Goal: Task Accomplishment & Management: Use online tool/utility

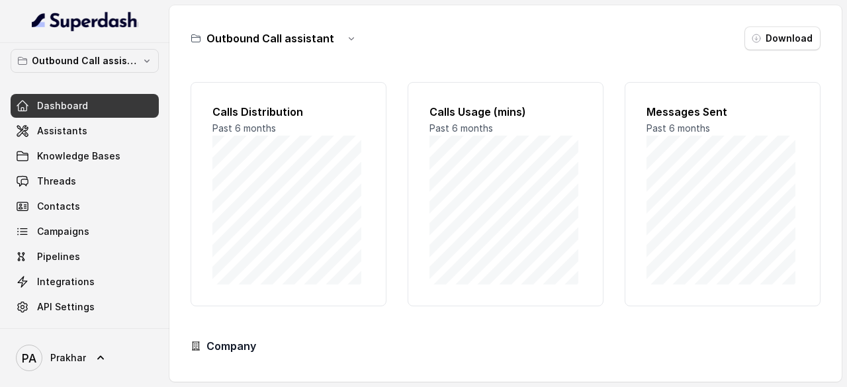
scroll to position [130, 0]
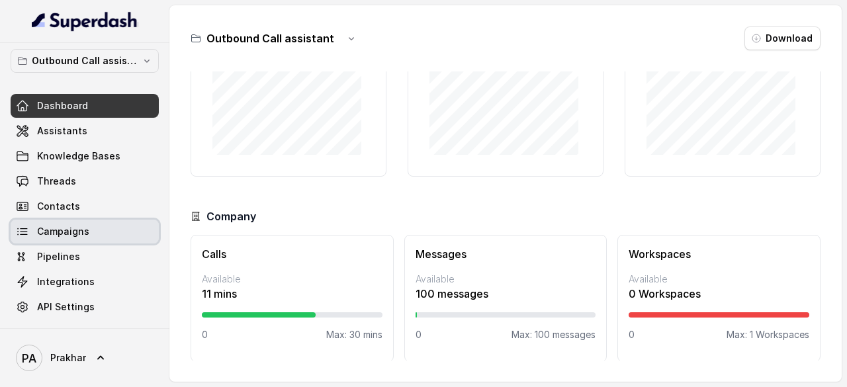
click at [87, 223] on link "Campaigns" at bounding box center [85, 232] width 148 height 24
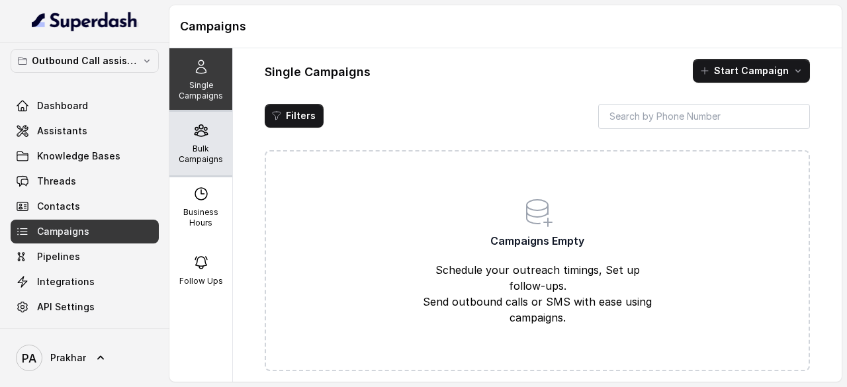
click at [197, 145] on p "Bulk Campaigns" at bounding box center [201, 154] width 52 height 21
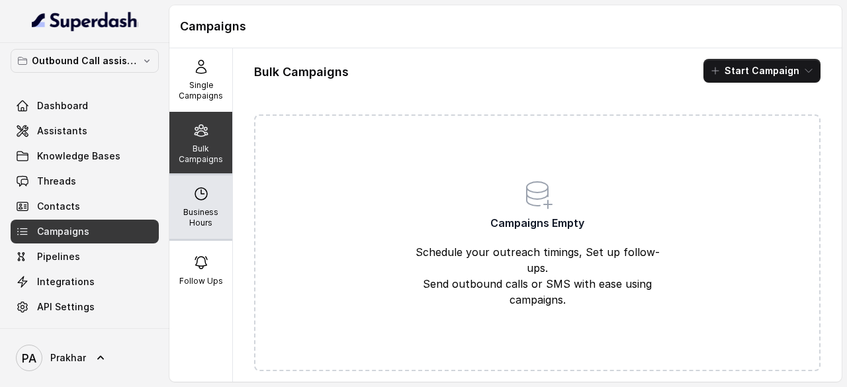
click at [181, 209] on p "Business Hours" at bounding box center [201, 217] width 52 height 21
select select "UTC"
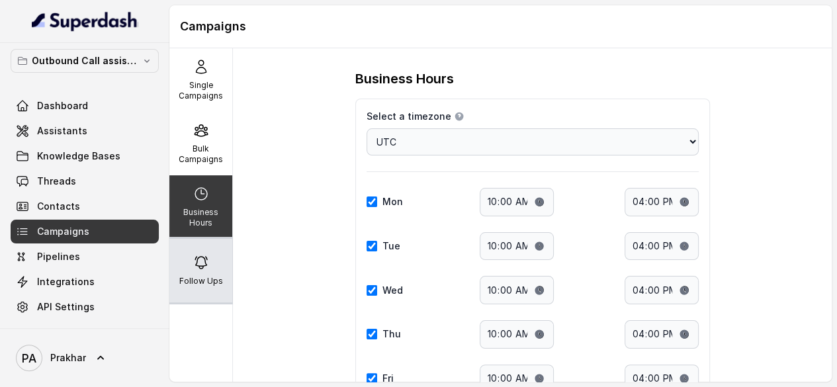
click at [193, 265] on icon at bounding box center [201, 263] width 16 height 16
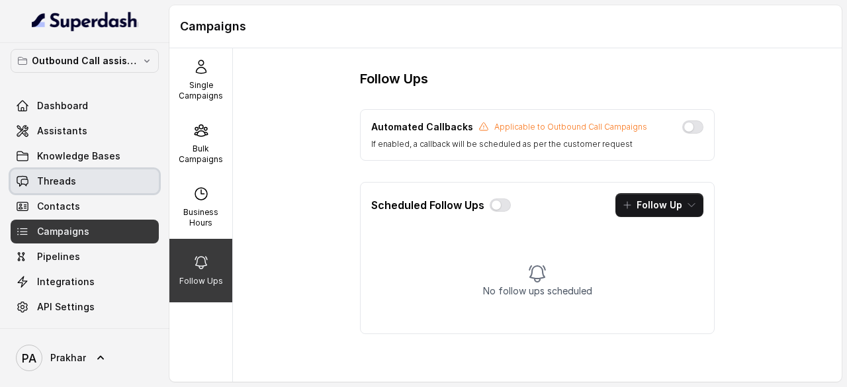
click at [69, 190] on link "Threads" at bounding box center [85, 181] width 148 height 24
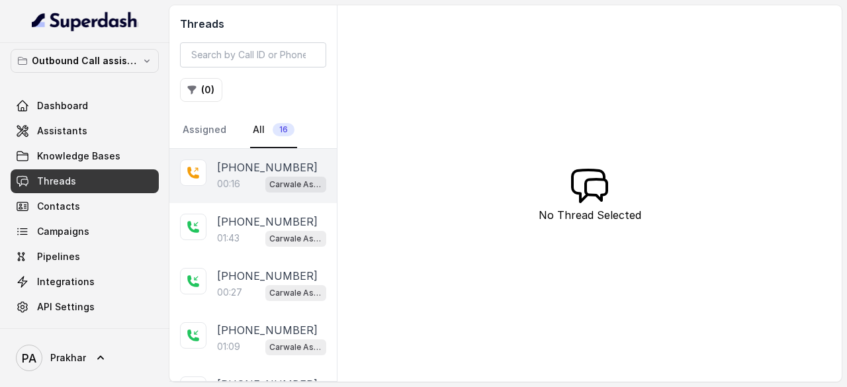
click at [223, 172] on p "[PHONE_NUMBER]" at bounding box center [267, 167] width 101 height 16
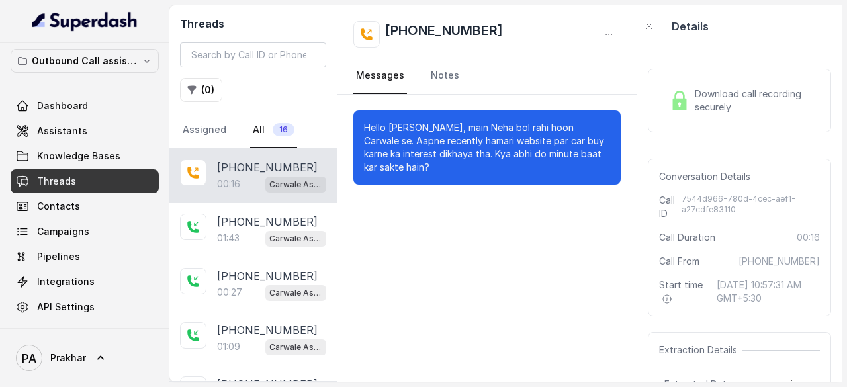
click at [715, 93] on span "Download call recording securely" at bounding box center [755, 100] width 120 height 26
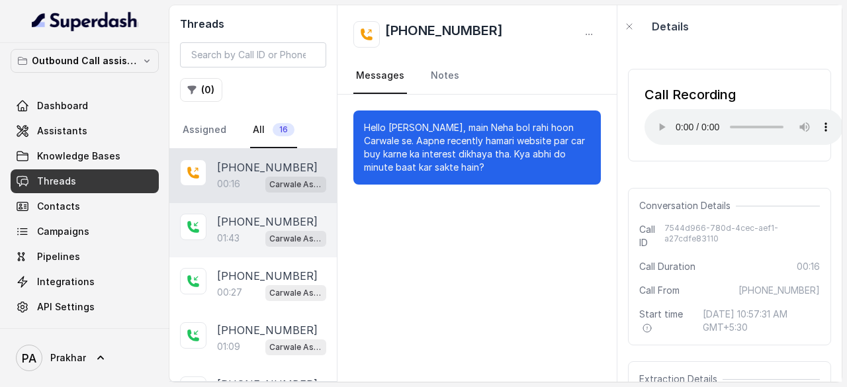
click at [228, 250] on div "[PHONE_NUMBER]:43 Carwale Assistant" at bounding box center [252, 230] width 167 height 54
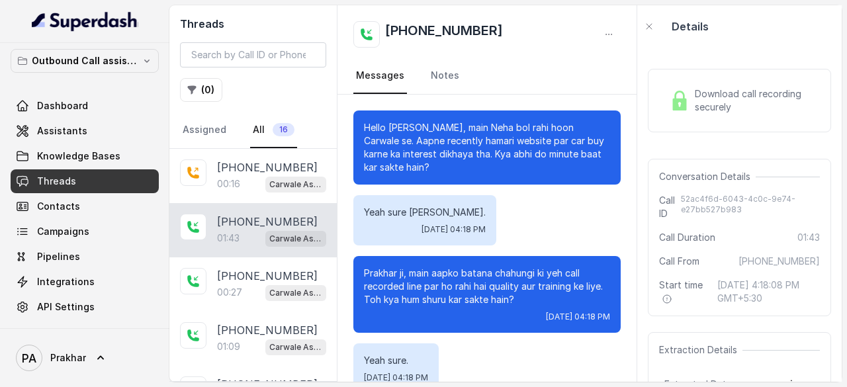
scroll to position [991, 0]
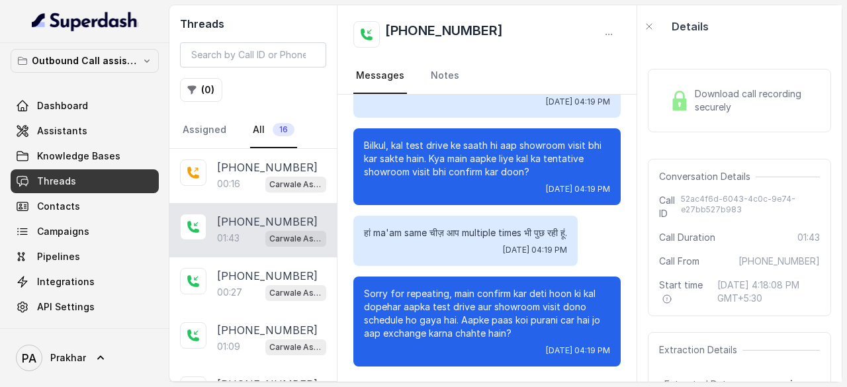
click at [734, 86] on div "Download call recording securely" at bounding box center [739, 100] width 150 height 30
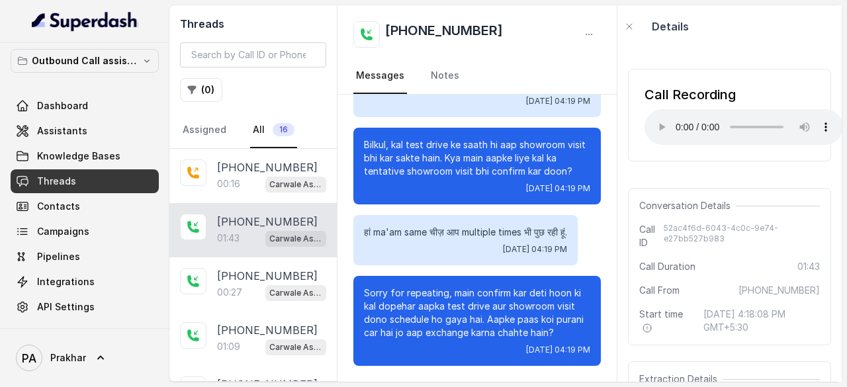
scroll to position [1070, 0]
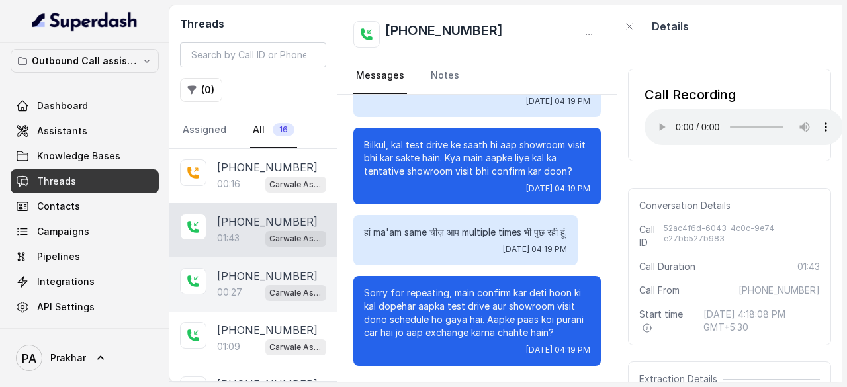
click at [245, 284] on div "00:27 Carwale Assistant" at bounding box center [271, 292] width 109 height 17
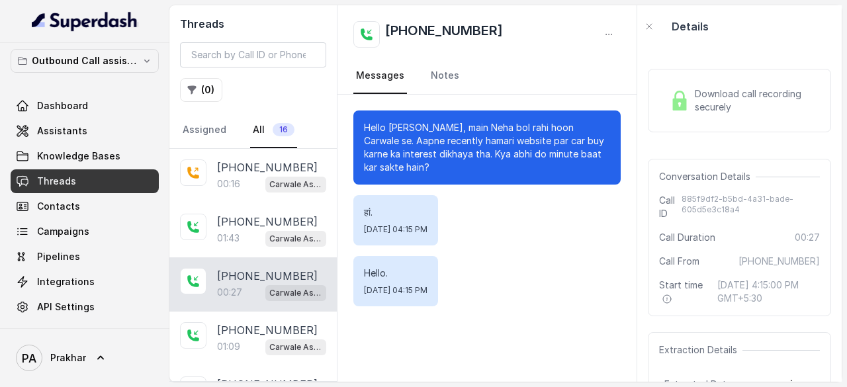
click at [725, 96] on span "Download call recording securely" at bounding box center [755, 100] width 120 height 26
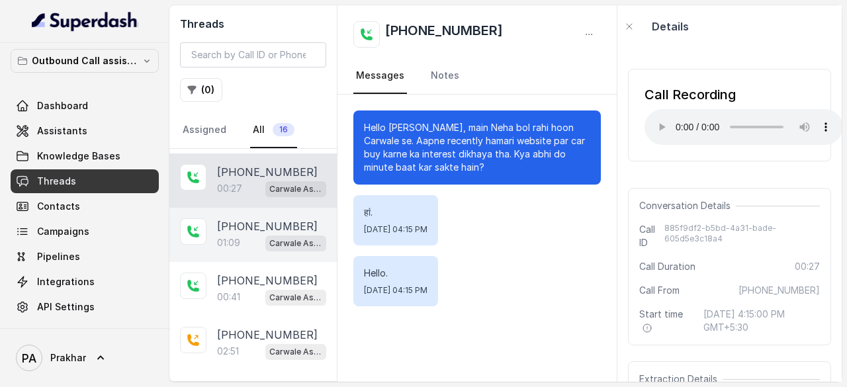
scroll to position [106, 0]
click at [269, 224] on p "[PHONE_NUMBER]" at bounding box center [267, 224] width 101 height 16
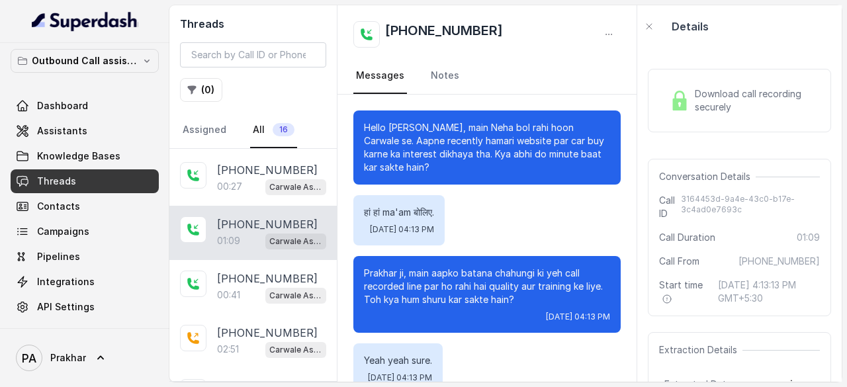
scroll to position [546, 0]
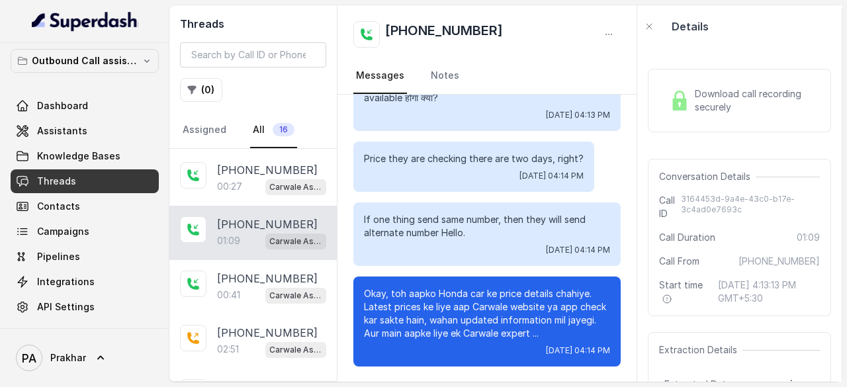
click at [716, 105] on span "Download call recording securely" at bounding box center [755, 100] width 120 height 26
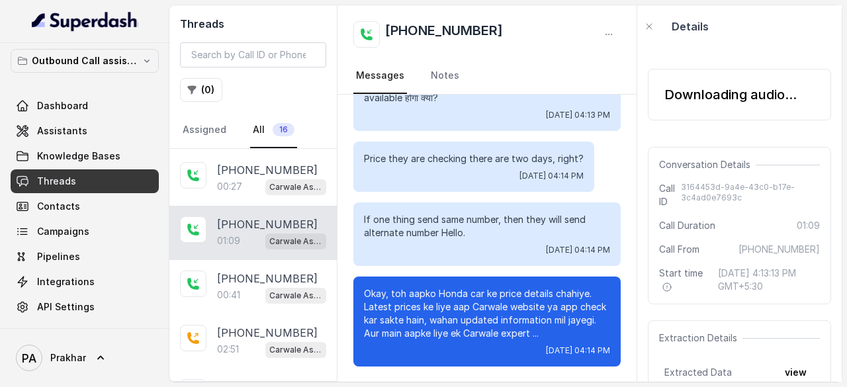
scroll to position [586, 0]
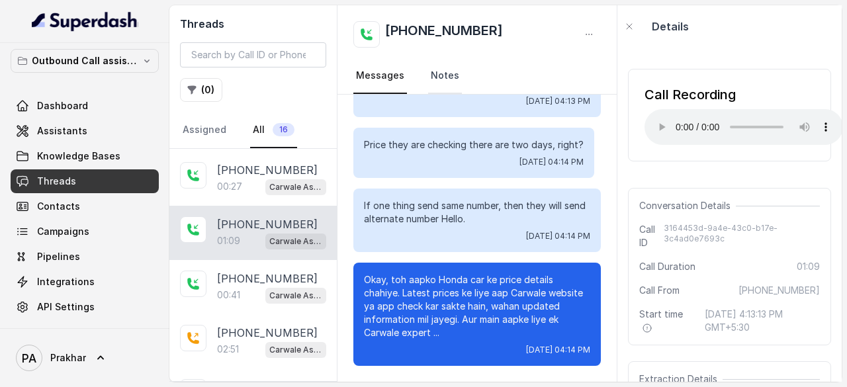
click at [441, 69] on link "Notes" at bounding box center [445, 76] width 34 height 36
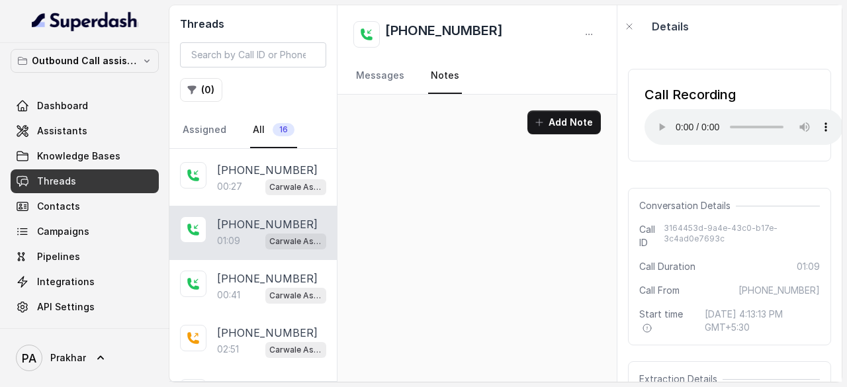
scroll to position [0, 0]
click at [382, 82] on link "Messages" at bounding box center [380, 76] width 54 height 36
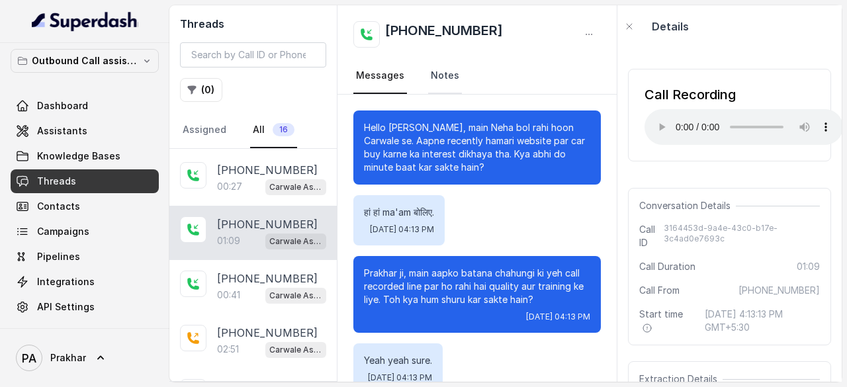
click at [439, 68] on link "Notes" at bounding box center [445, 76] width 34 height 36
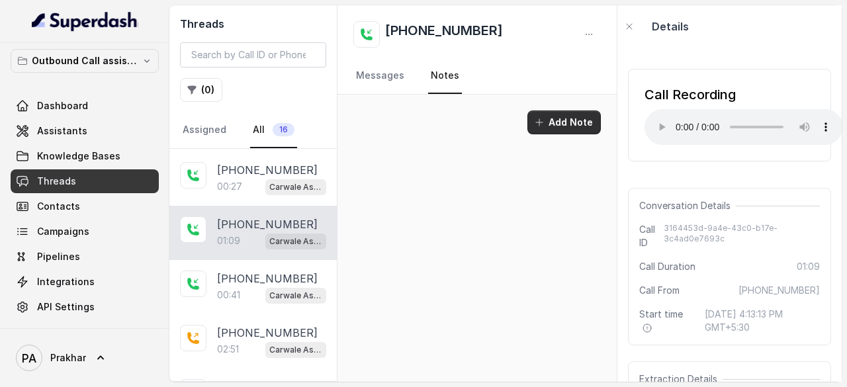
click at [577, 118] on button "Add Note" at bounding box center [563, 122] width 73 height 24
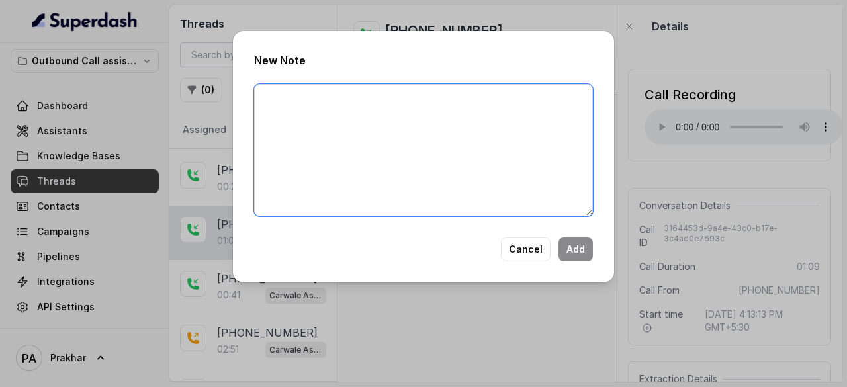
click at [432, 133] on textarea at bounding box center [423, 150] width 339 height 132
click at [447, 103] on textarea "1 - When customer ask for PQ, offer say our executive will" at bounding box center [423, 150] width 339 height 132
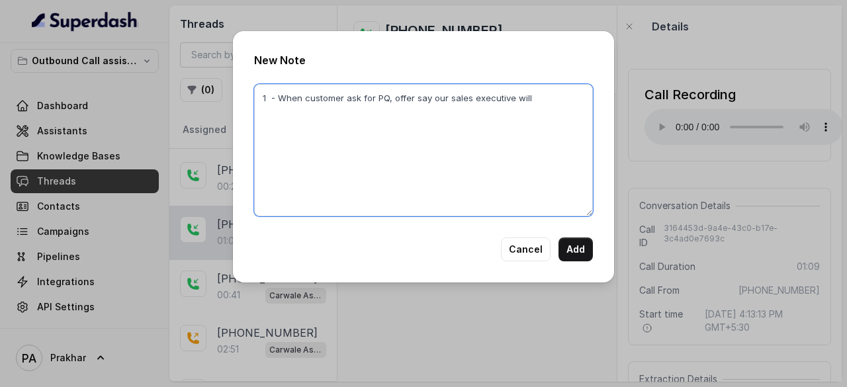
click at [544, 99] on textarea "1 - When customer ask for PQ, offer say our sales executive will" at bounding box center [423, 150] width 339 height 132
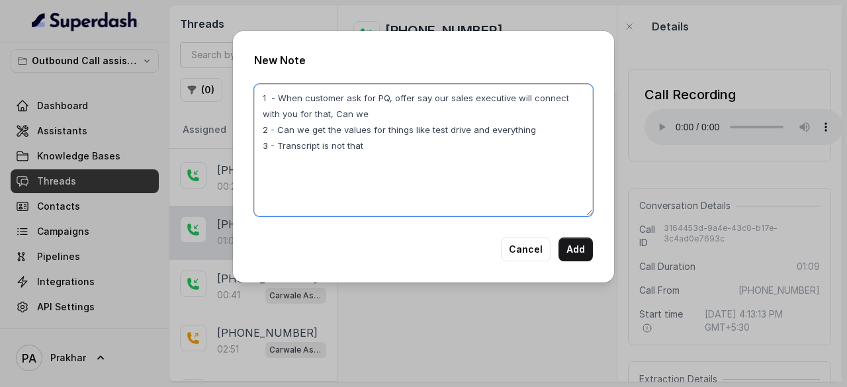
click at [496, 126] on textarea "1 - When customer ask for PQ, offer say our sales executive will connect with y…" at bounding box center [423, 150] width 339 height 132
click at [465, 145] on textarea "1 - When customer ask for PQ, offer say our sales executive will connect with y…" at bounding box center [423, 150] width 339 height 132
click at [473, 129] on textarea "1 - When customer ask for PQ, offer say our sales executive will connect with y…" at bounding box center [423, 150] width 339 height 132
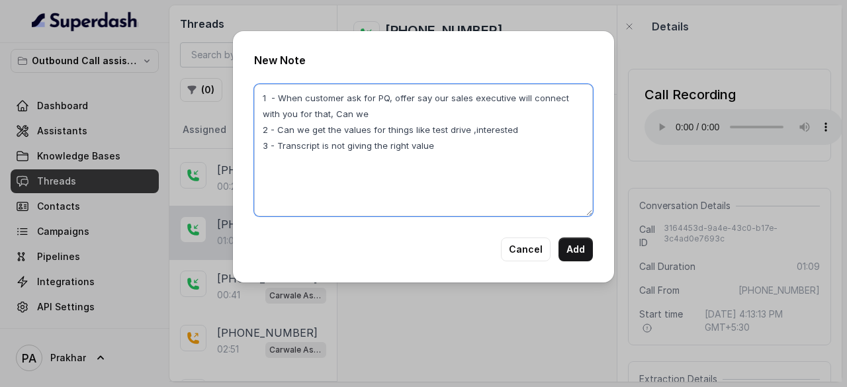
click at [468, 163] on textarea "1 - When customer ask for PQ, offer say our sales executive will connect with y…" at bounding box center [423, 150] width 339 height 132
drag, startPoint x: 347, startPoint y: 147, endPoint x: 454, endPoint y: 150, distance: 107.2
click at [454, 150] on textarea "1 - When customer ask for PQ, offer say our sales executive will connect with y…" at bounding box center [423, 150] width 339 height 132
click at [570, 99] on textarea "1 - When customer ask for PQ, offer say our sales executive will connect with y…" at bounding box center [423, 150] width 339 height 132
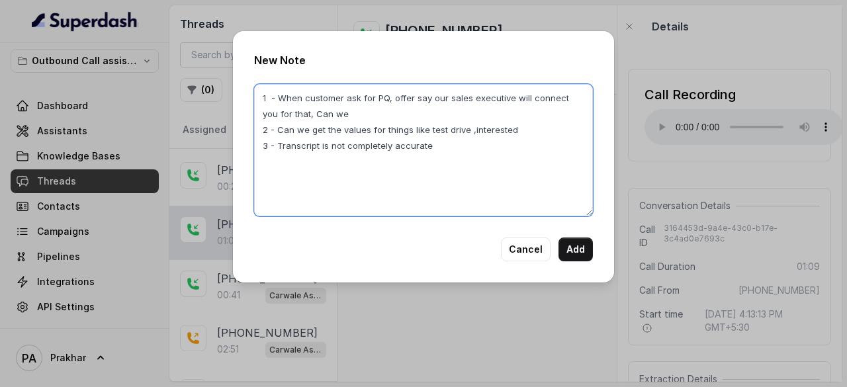
click at [475, 113] on textarea "1 - When customer ask for PQ, offer say our sales executive will connect you fo…" at bounding box center [423, 150] width 339 height 132
drag, startPoint x: 265, startPoint y: 113, endPoint x: 340, endPoint y: 119, distance: 75.7
click at [340, 119] on textarea "1 - When customer ask for PQ, offer say our sales executive will connect you fo…" at bounding box center [423, 150] width 339 height 132
click at [416, 103] on textarea "1 - When customer ask for PQ, offer say our sales executive will connect you 2 …" at bounding box center [423, 150] width 339 height 132
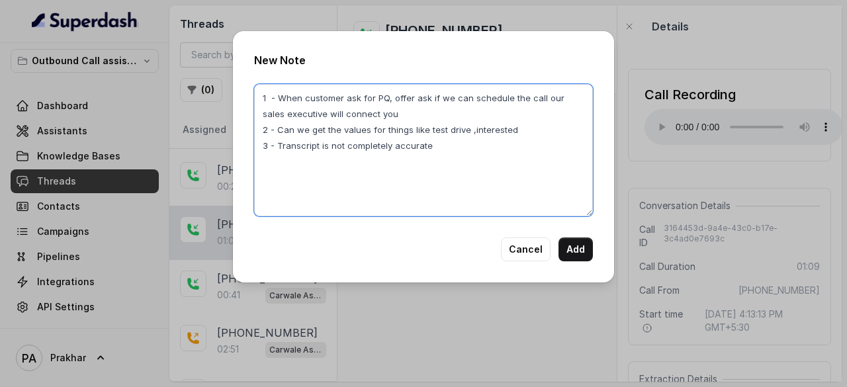
click at [416, 101] on textarea "1 - When customer ask for PQ, offer ask if we can schedule the call our sales e…" at bounding box center [423, 150] width 339 height 132
drag, startPoint x: 528, startPoint y: 100, endPoint x: 634, endPoint y: 103, distance: 105.9
click at [634, 103] on div "New Note 1 - When customer ask for PQ, offer say our sales executive will conne…" at bounding box center [423, 193] width 847 height 387
click at [529, 103] on textarea "1 - When customer ask for PQ, offer say our sales executive will give you the r…" at bounding box center [423, 150] width 339 height 132
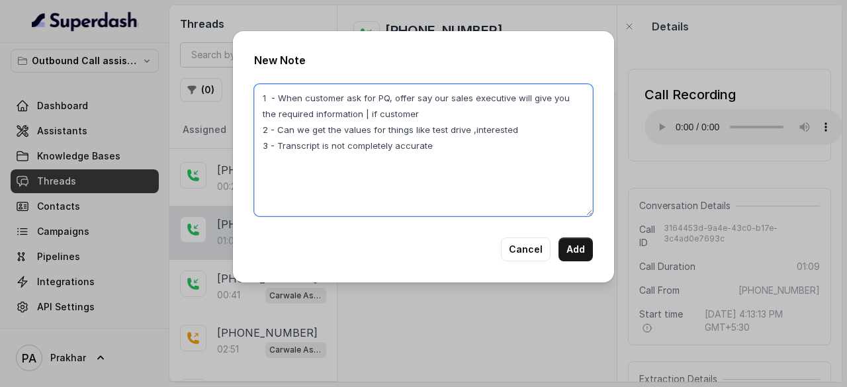
click at [529, 103] on textarea "1 - When customer ask for PQ, offer say our sales executive will give you the r…" at bounding box center [423, 150] width 339 height 132
click at [557, 101] on textarea "1 - When customer ask for PQ, offer say our sales executive will call you the r…" at bounding box center [423, 150] width 339 height 132
click at [543, 108] on textarea "1 - When customer ask for PQ, offer say our sales executive will call you after…" at bounding box center [423, 150] width 339 height 132
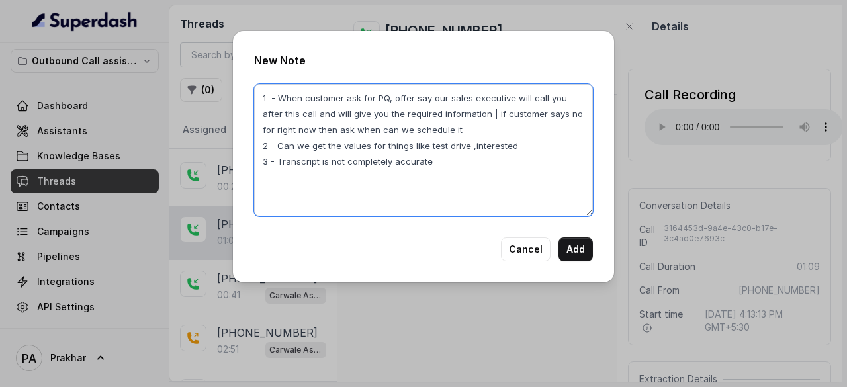
click at [447, 166] on textarea "1 - When customer ask for PQ, offer say our sales executive will call you after…" at bounding box center [423, 150] width 339 height 132
type textarea "1 - When customer ask for PQ, offer say our sales executive will call you after…"
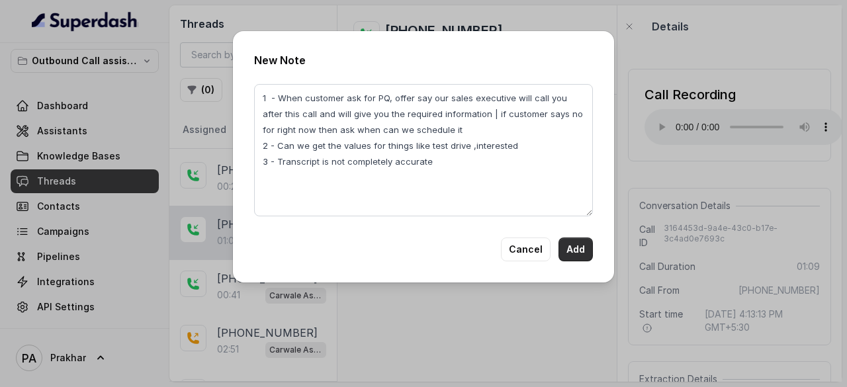
click at [579, 247] on button "Add" at bounding box center [575, 250] width 34 height 24
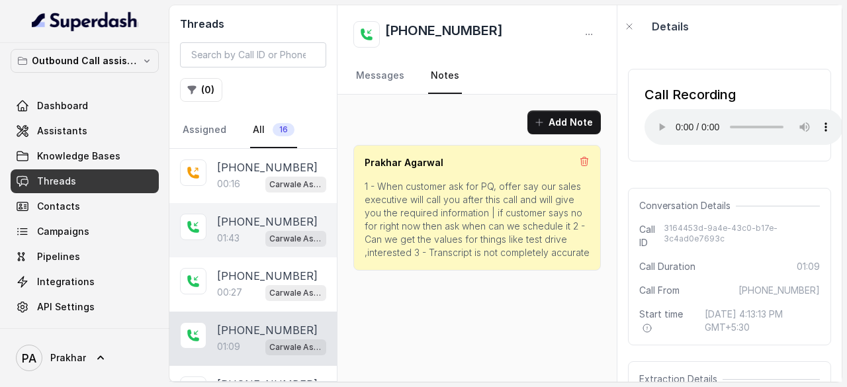
click at [250, 224] on p "[PHONE_NUMBER]" at bounding box center [267, 222] width 101 height 16
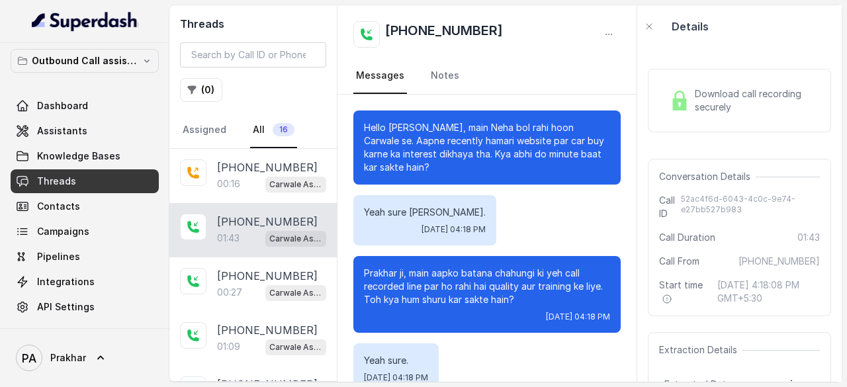
scroll to position [991, 0]
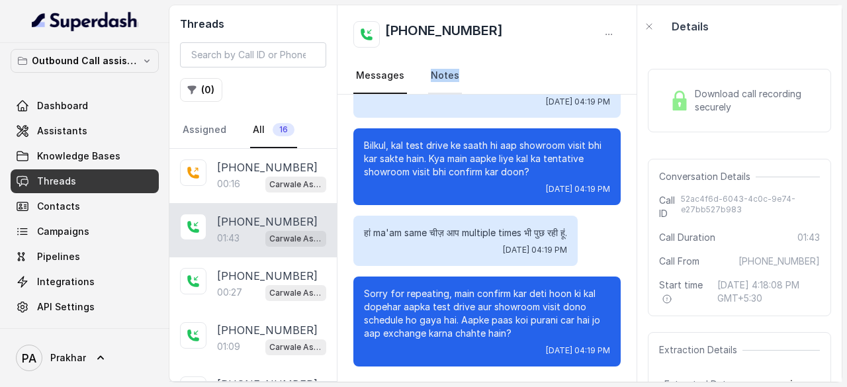
drag, startPoint x: 457, startPoint y: 75, endPoint x: 426, endPoint y: 76, distance: 30.5
click at [426, 76] on nav "Messages Notes" at bounding box center [486, 76] width 267 height 36
click at [721, 112] on span "Download call recording securely" at bounding box center [755, 100] width 120 height 26
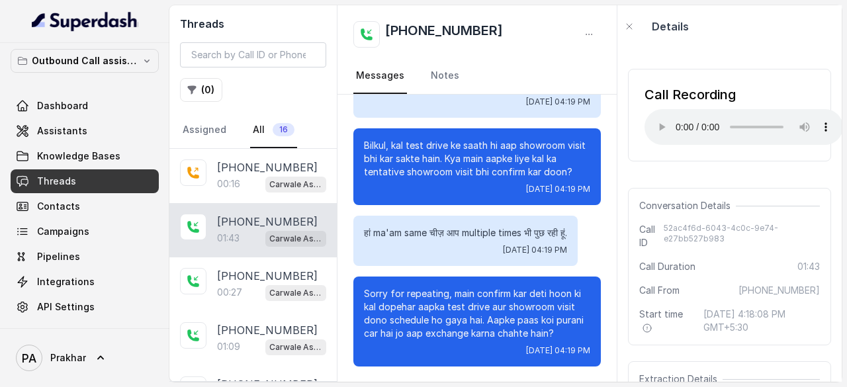
scroll to position [1070, 0]
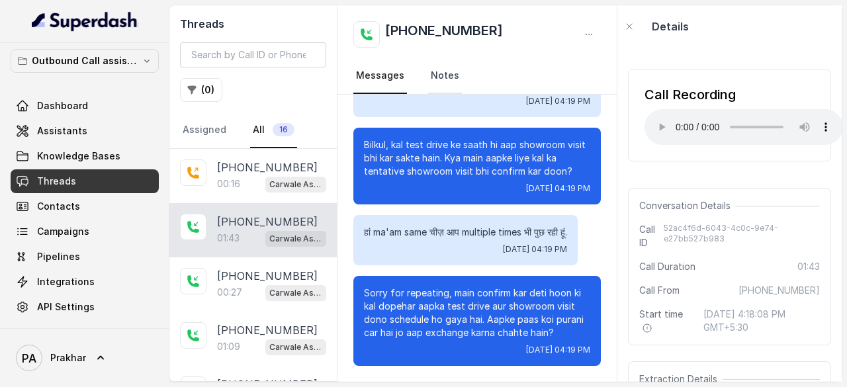
click at [446, 82] on link "Notes" at bounding box center [445, 76] width 34 height 36
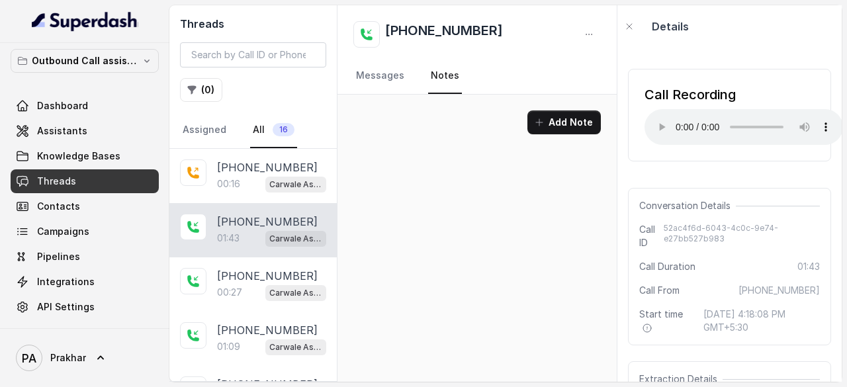
scroll to position [0, 0]
click at [593, 119] on button "Add Note" at bounding box center [563, 122] width 73 height 24
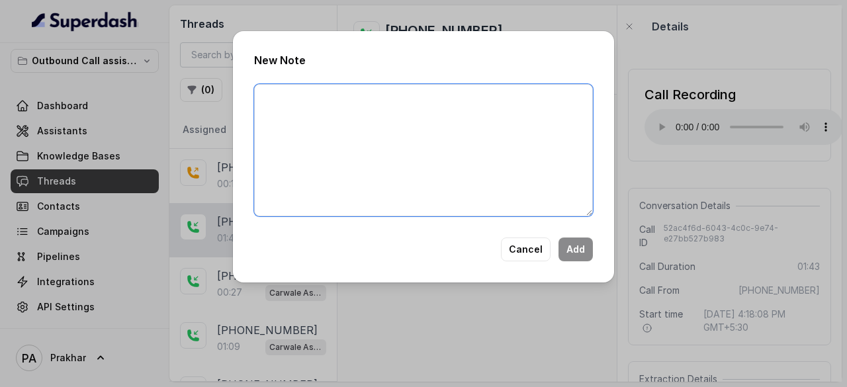
click at [391, 116] on textarea at bounding box center [423, 150] width 339 height 132
type textarea "1 -"
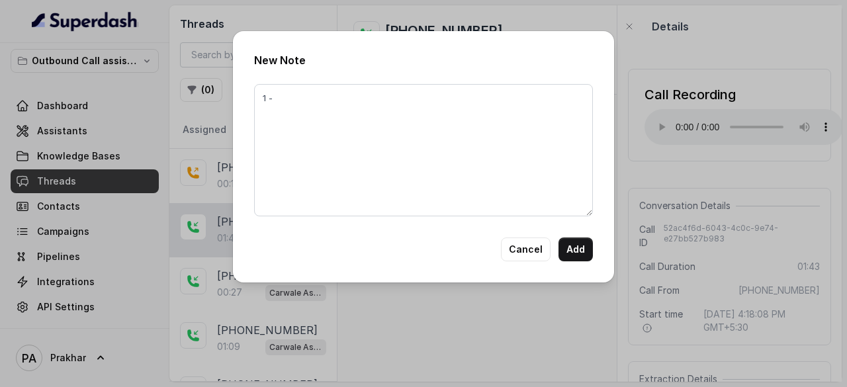
click at [667, 125] on div "New Note 1 - Cancel Add" at bounding box center [423, 193] width 847 height 387
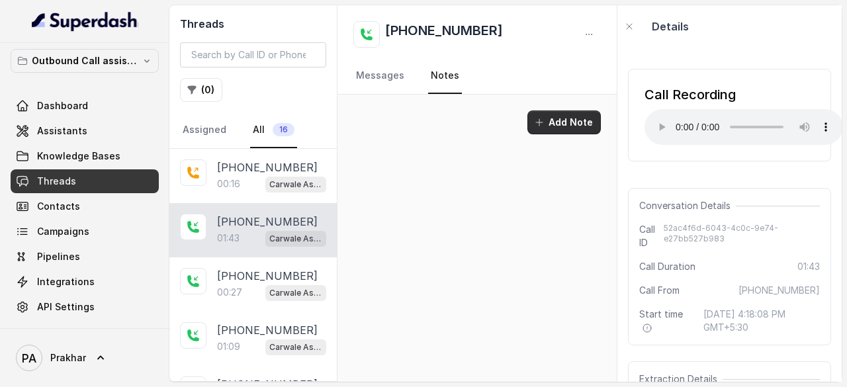
click at [552, 114] on button "Add Note" at bounding box center [563, 122] width 73 height 24
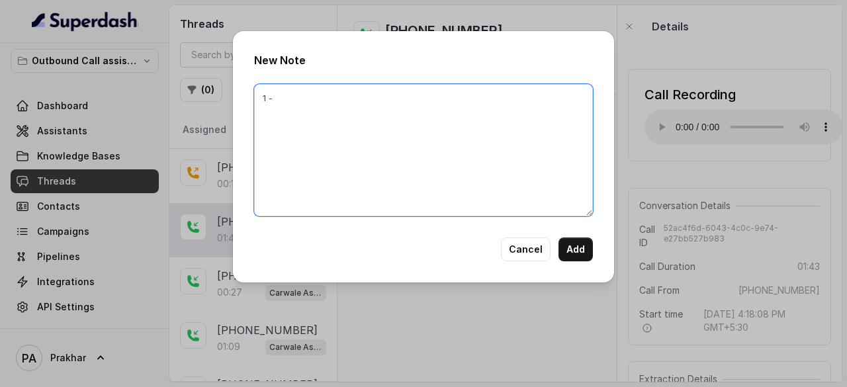
click at [415, 112] on textarea "1 -" at bounding box center [423, 150] width 339 height 132
drag, startPoint x: 349, startPoint y: 100, endPoint x: 274, endPoint y: 96, distance: 75.5
click at [274, 96] on textarea "1 - Rather than saying "Kya hum suru kar sakte hai to" at bounding box center [423, 150] width 339 height 132
click at [446, 105] on textarea "1 - Don't ask for "Kya hum suru kar sakte hai to" at bounding box center [423, 150] width 339 height 132
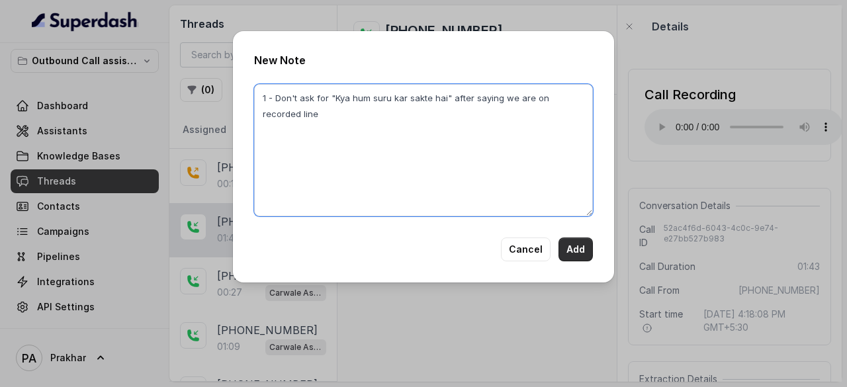
type textarea "1 - Don't ask for "Kya hum suru kar sakte hai" after saying we are on recorded …"
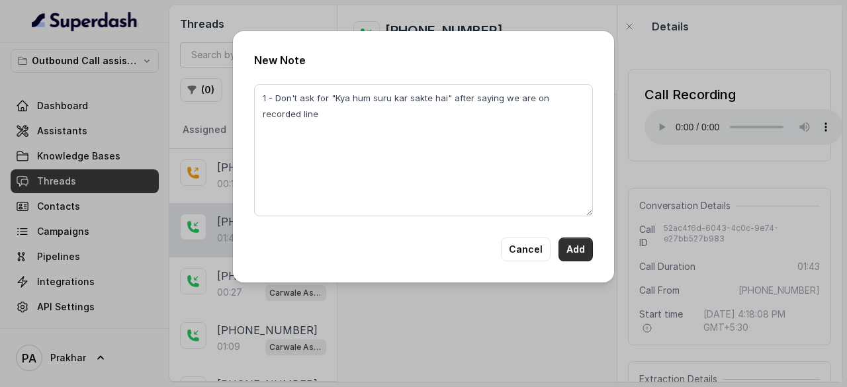
click at [580, 249] on button "Add" at bounding box center [575, 250] width 34 height 24
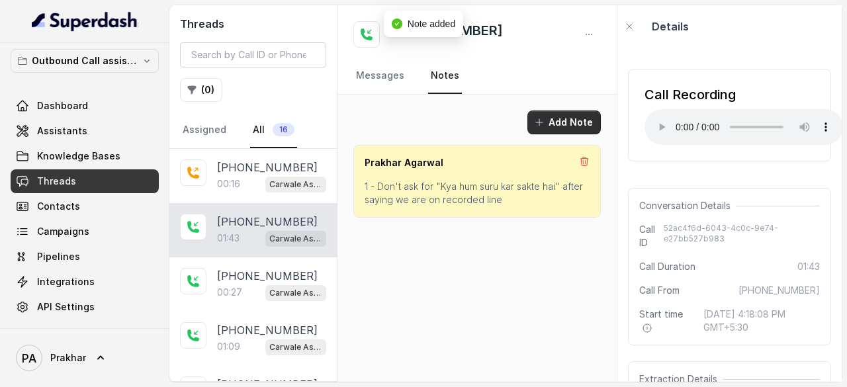
click at [578, 113] on button "Add Note" at bounding box center [563, 122] width 73 height 24
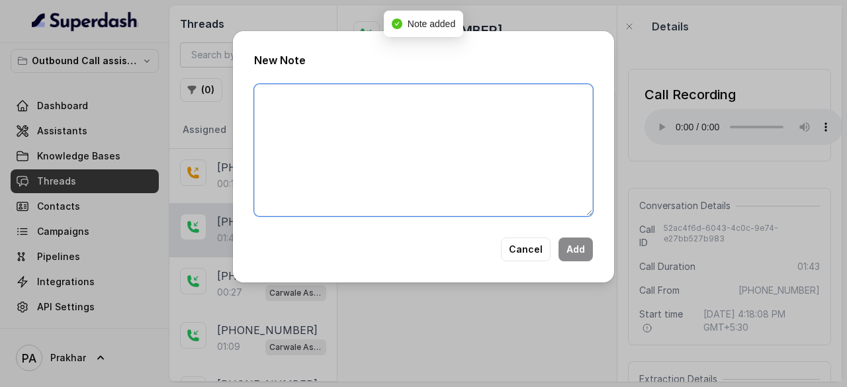
click at [427, 98] on textarea at bounding box center [423, 150] width 339 height 132
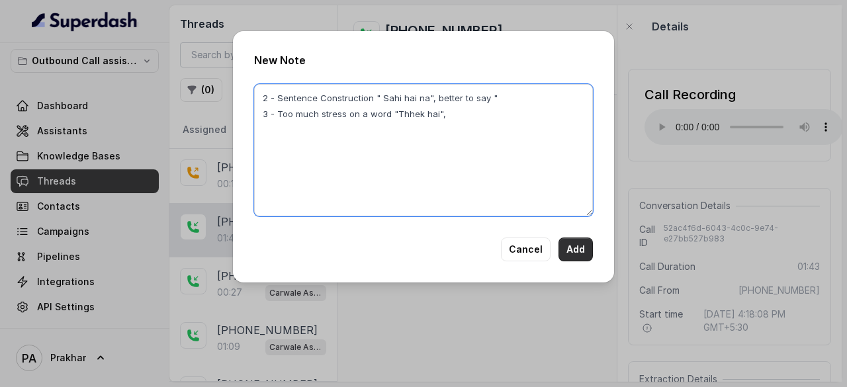
type textarea "2 - Sentence Construction " Sahi hai na", better to say " 3 - Too much stress o…"
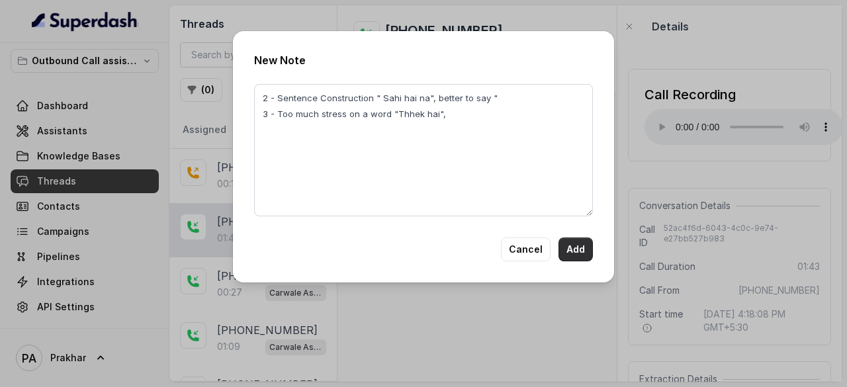
click at [575, 253] on button "Add" at bounding box center [575, 250] width 34 height 24
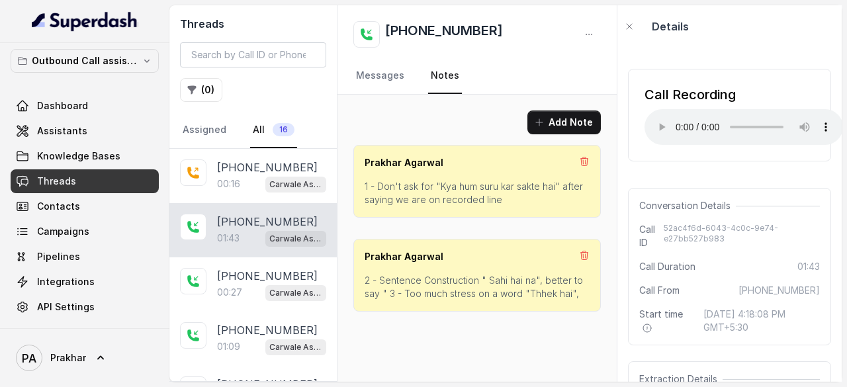
drag, startPoint x: 448, startPoint y: 252, endPoint x: 422, endPoint y: 276, distance: 35.1
click at [422, 276] on div "[PERSON_NAME] 2 - Sentence Construction " Sahi hai na", better to say " 3 - Too…" at bounding box center [476, 275] width 247 height 73
click at [422, 276] on p "2 - Sentence Construction " Sahi hai na", better to say " 3 - Too much stress o…" at bounding box center [477, 287] width 225 height 26
click at [475, 280] on p "2 - Sentence Construction " Sahi hai na", better to say " 3 - Too much stress o…" at bounding box center [477, 287] width 225 height 26
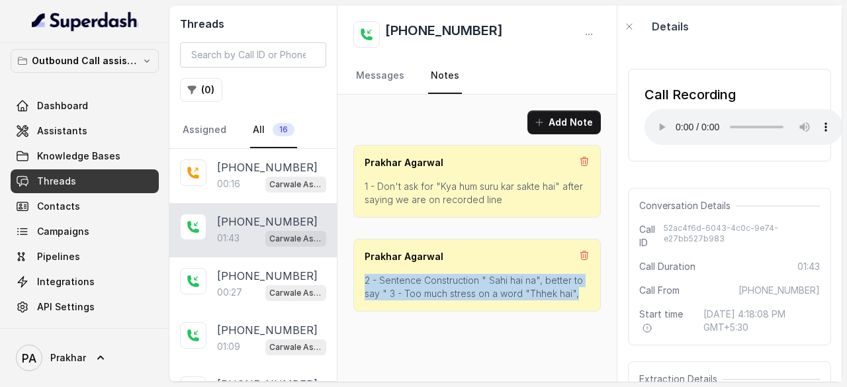
drag, startPoint x: 576, startPoint y: 294, endPoint x: 360, endPoint y: 277, distance: 217.1
click at [360, 277] on div "[PERSON_NAME] 2 - Sentence Construction " Sahi hai na", better to say " 3 - Too…" at bounding box center [476, 275] width 247 height 73
copy p "2 - Sentence Construction " Sahi hai na", better to say " 3 - Too much stress o…"
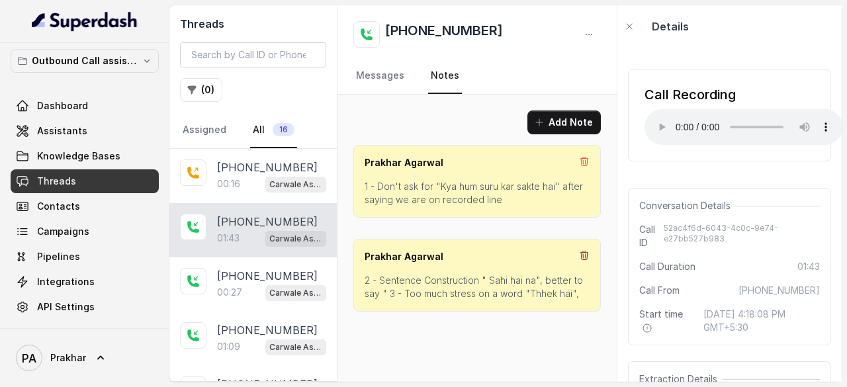
click at [581, 255] on div "[PERSON_NAME]" at bounding box center [477, 256] width 225 height 13
click at [581, 255] on icon at bounding box center [584, 255] width 11 height 11
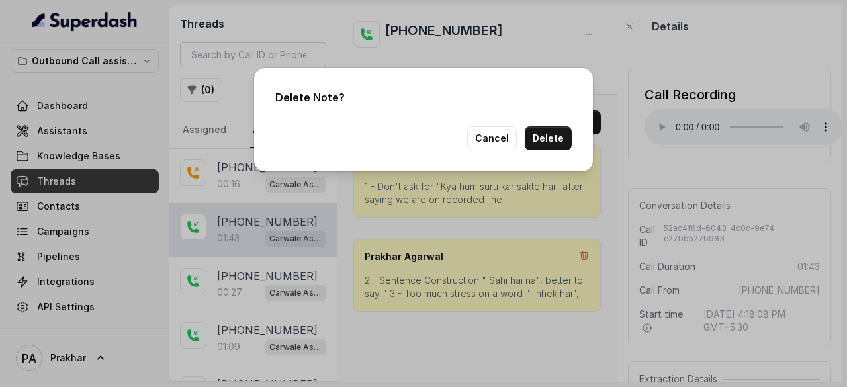
click at [557, 126] on div "Delete Note? Cancel Delete" at bounding box center [423, 119] width 339 height 103
click at [557, 132] on button "Delete" at bounding box center [548, 138] width 47 height 24
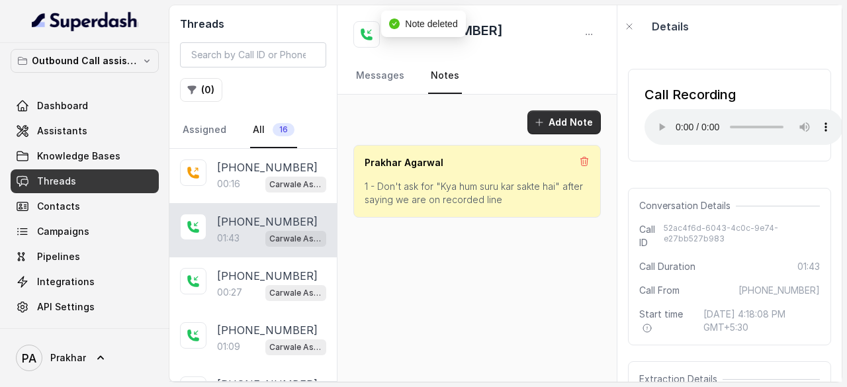
click at [586, 120] on button "Add Note" at bounding box center [563, 122] width 73 height 24
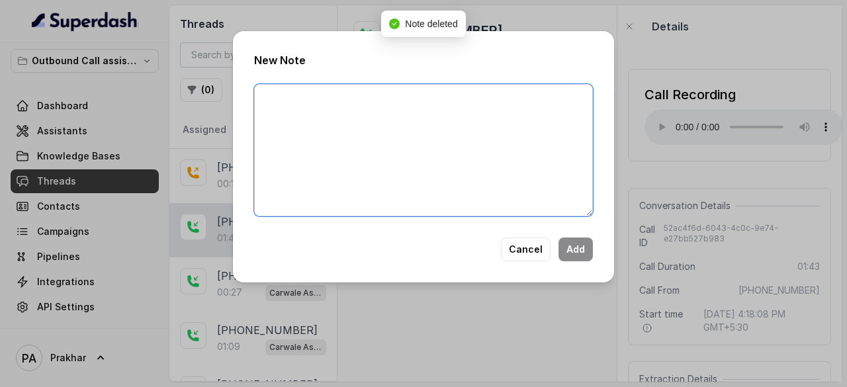
click at [455, 138] on textarea at bounding box center [423, 150] width 339 height 132
paste textarea "2 - Sentence Construction " Sahi hai na", better to say " 3 - Too much stress o…"
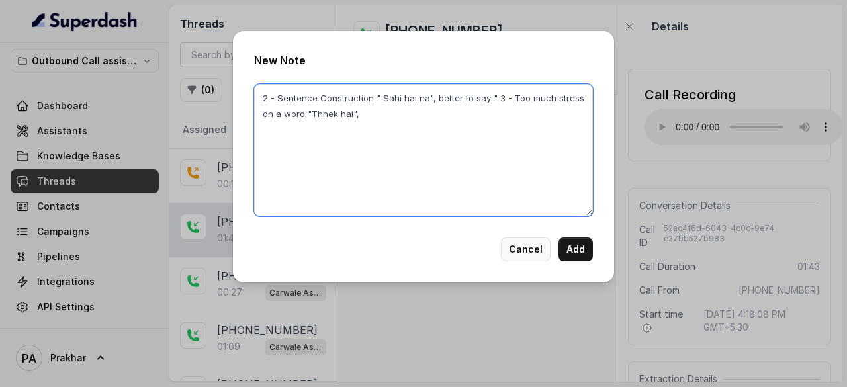
type textarea "2 - Sentence Construction " Sahi hai na", better to say " 3 - Too much stress o…"
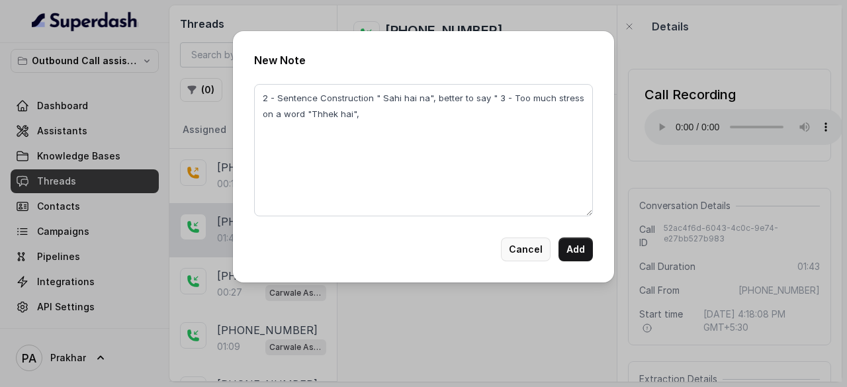
click at [527, 244] on button "Cancel" at bounding box center [526, 250] width 50 height 24
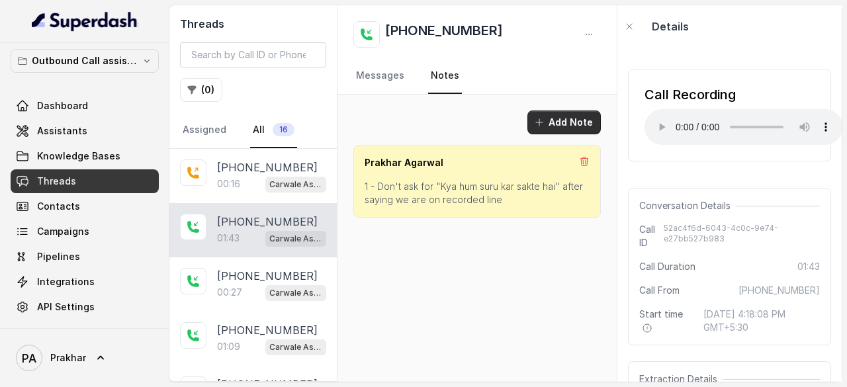
click at [562, 121] on button "Add Note" at bounding box center [563, 122] width 73 height 24
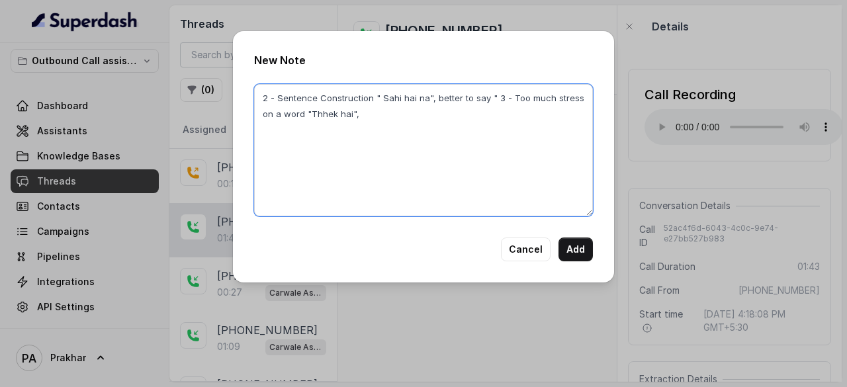
click at [387, 122] on textarea "2 - Sentence Construction " Sahi hai na", better to say " 3 - Too much stress o…" at bounding box center [423, 150] width 339 height 132
click at [483, 103] on textarea "2 - Sentence Construction " Sahi hai na", better to say " 3 - Too much stress o…" at bounding box center [423, 150] width 339 height 132
click at [453, 116] on textarea "2 - Sentence Construction " Sahi hai na", better to say 3 - Too much stress on …" at bounding box center [423, 150] width 339 height 132
click at [515, 101] on textarea "2 - Sentence Construction " Sahi hai na", better to say 3 - Too much stress on …" at bounding box center [423, 150] width 339 height 132
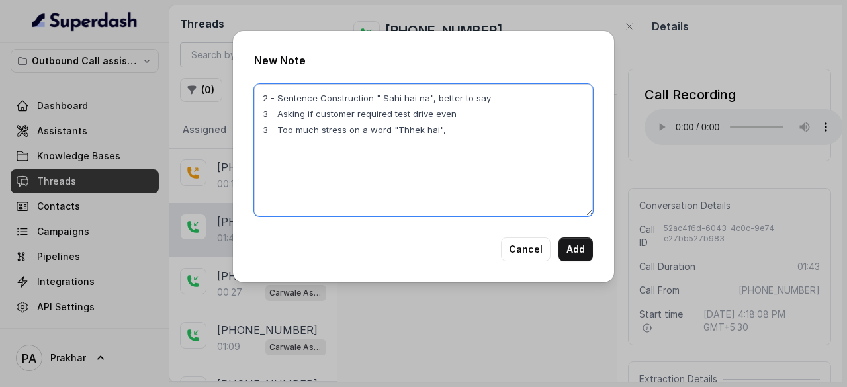
click at [494, 126] on textarea "2 - Sentence Construction " Sahi hai na", better to say 3 - Asking if customer …" at bounding box center [423, 150] width 339 height 132
click at [267, 132] on textarea "2 - Sentence Construction " Sahi hai na", better to say 3 - Asking if customer …" at bounding box center [423, 150] width 339 height 132
click at [472, 132] on textarea "2 - Sentence Construction " Sahi hai na", better to say 3 - Asking if customer …" at bounding box center [423, 150] width 339 height 132
click at [393, 159] on textarea "2 - Sentence Construction " Sahi hai na", better to say 3 - Asking if customer …" at bounding box center [423, 150] width 339 height 132
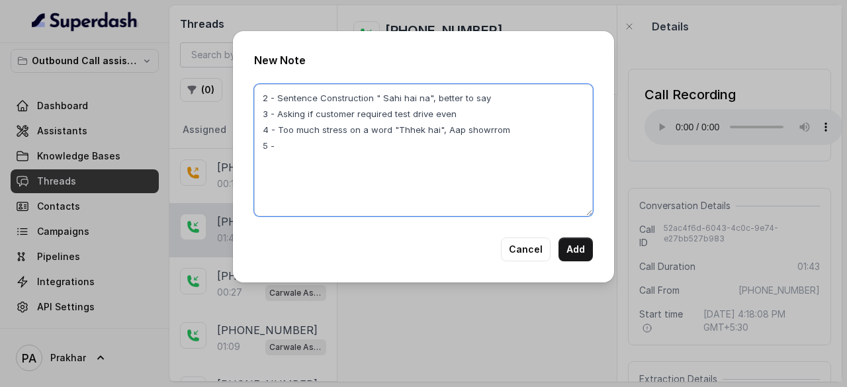
click at [367, 151] on textarea "2 - Sentence Construction " Sahi hai na", better to say 3 - Asking if customer …" at bounding box center [423, 150] width 339 height 132
type textarea "2 - Sentence Construction " Sahi hai na", better to say 3 - Asking if customer …"
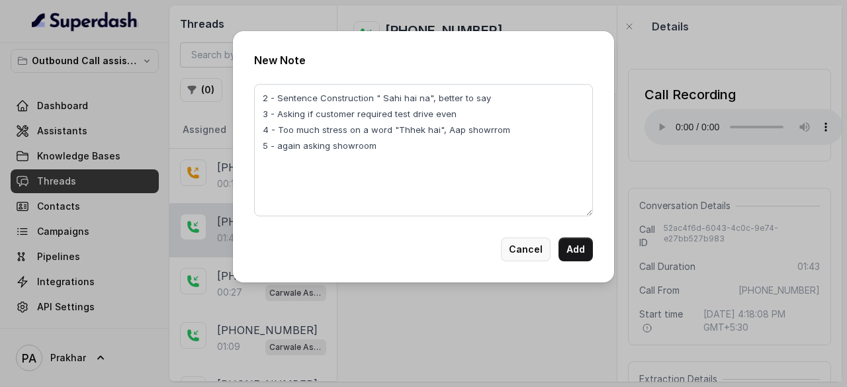
click at [539, 257] on button "Cancel" at bounding box center [526, 250] width 50 height 24
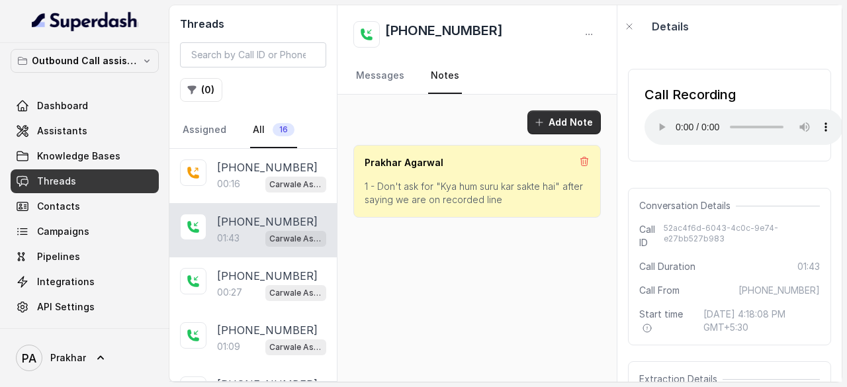
click at [576, 115] on button "Add Note" at bounding box center [563, 122] width 73 height 24
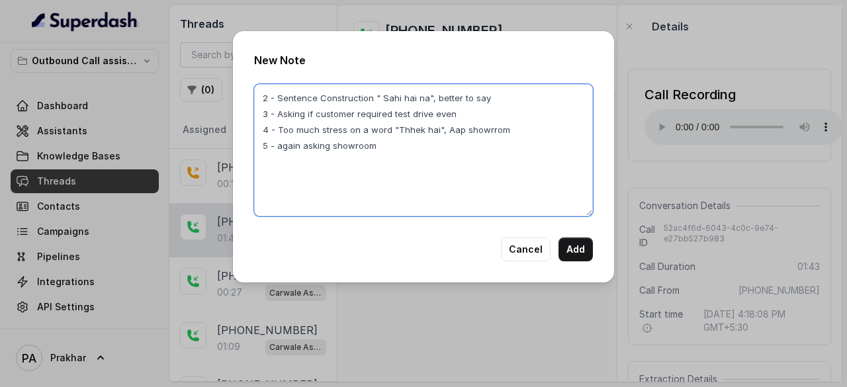
click at [505, 107] on textarea "2 - Sentence Construction " Sahi hai na", better to say 3 - Asking if customer …" at bounding box center [423, 150] width 339 height 132
click at [509, 101] on textarea "2 - Sentence Construction " Sahi hai na", better to say 3 - Asking if customer …" at bounding box center [423, 150] width 339 height 132
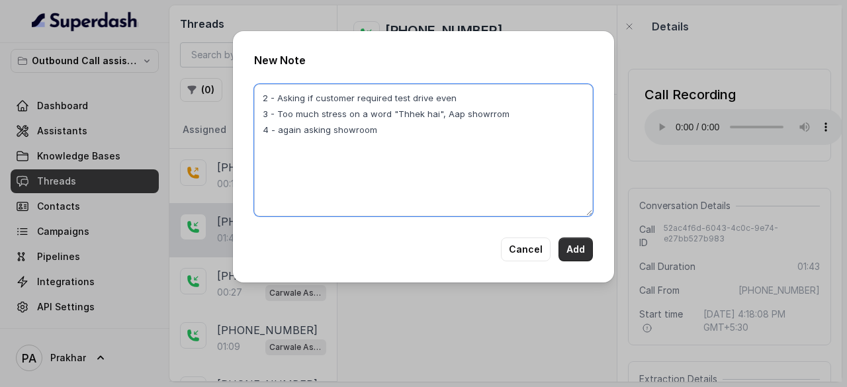
type textarea "2 - Asking if customer required test drive even 3 - Too much stress on a word "…"
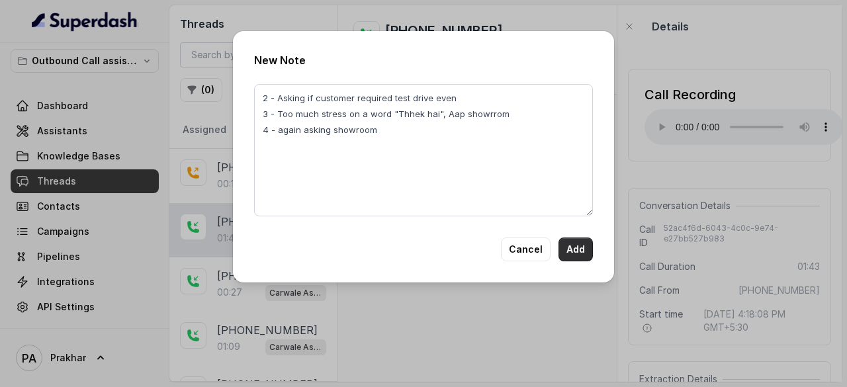
click at [569, 257] on button "Add" at bounding box center [575, 250] width 34 height 24
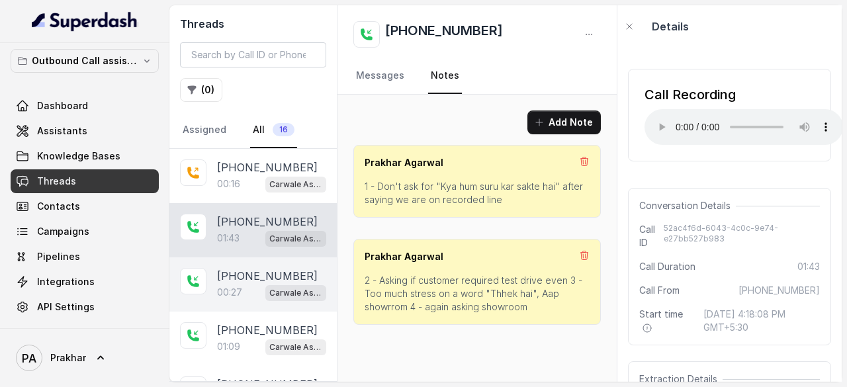
click at [242, 289] on p "00:27" at bounding box center [229, 292] width 25 height 13
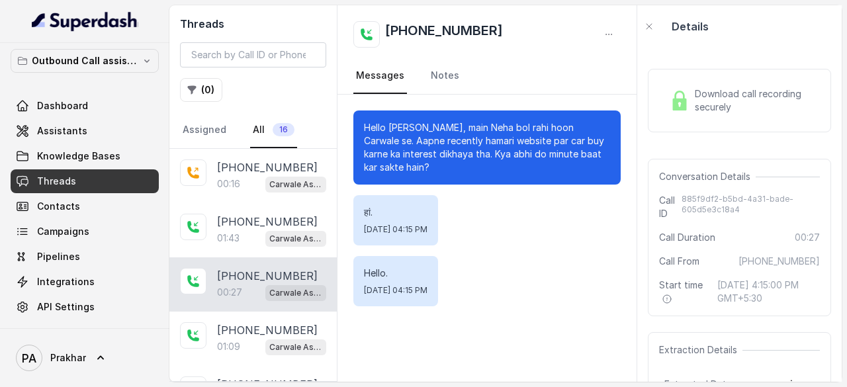
click at [719, 99] on span "Download call recording securely" at bounding box center [755, 100] width 120 height 26
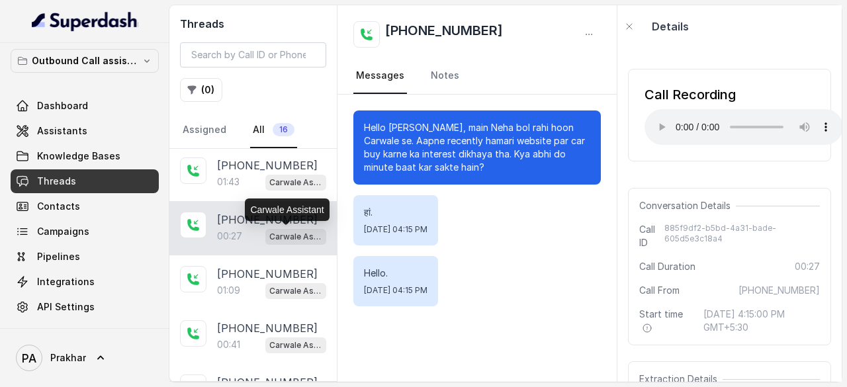
scroll to position [57, 0]
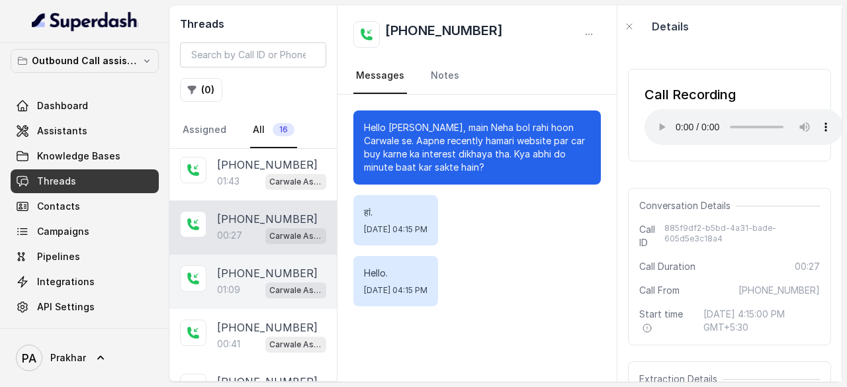
click at [217, 285] on p "01:09" at bounding box center [228, 289] width 23 height 13
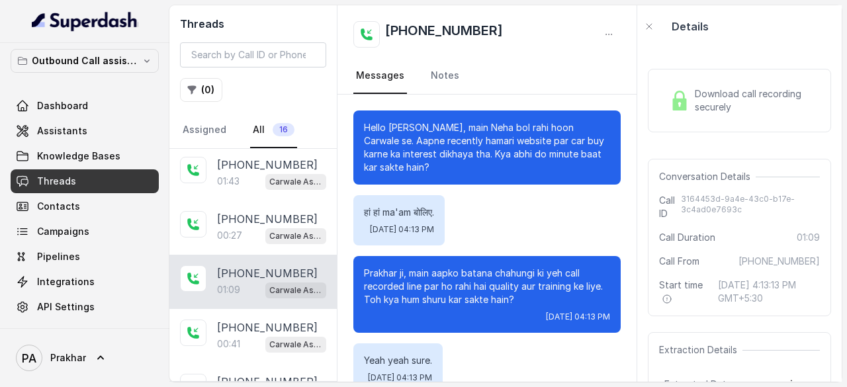
scroll to position [546, 0]
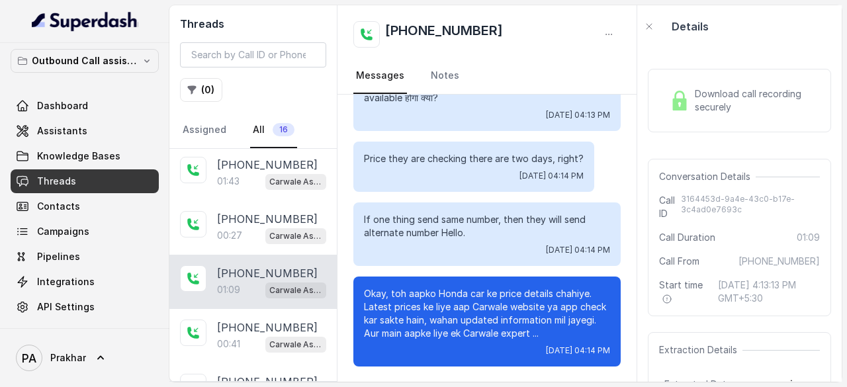
click at [685, 96] on img at bounding box center [680, 101] width 20 height 20
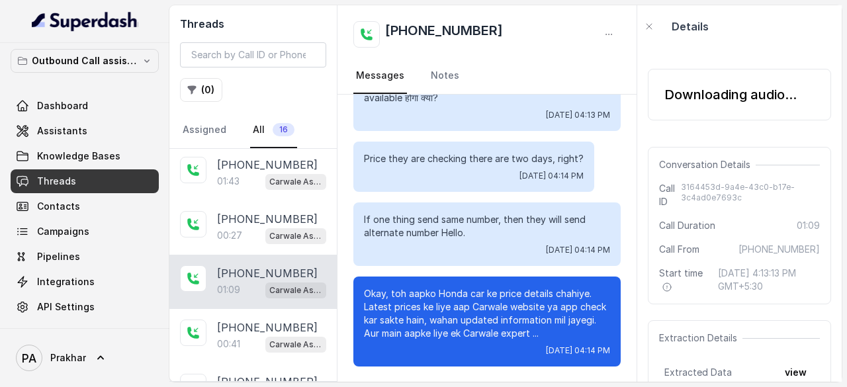
scroll to position [586, 0]
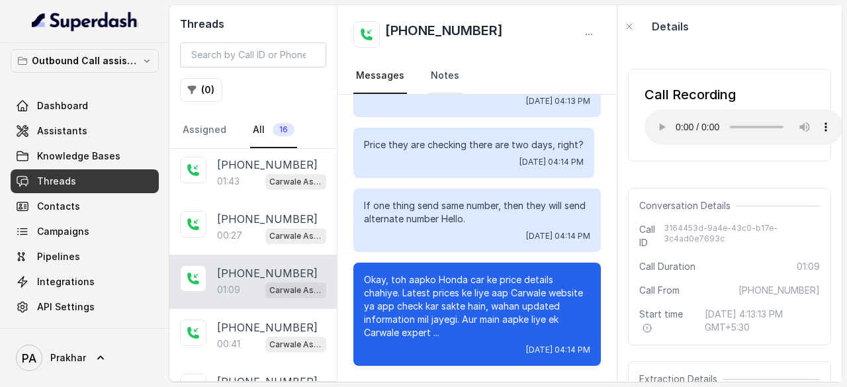
click at [428, 78] on link "Notes" at bounding box center [445, 76] width 34 height 36
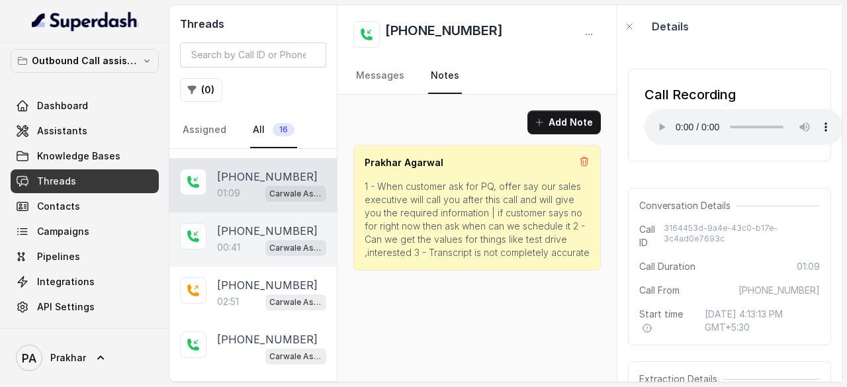
scroll to position [154, 0]
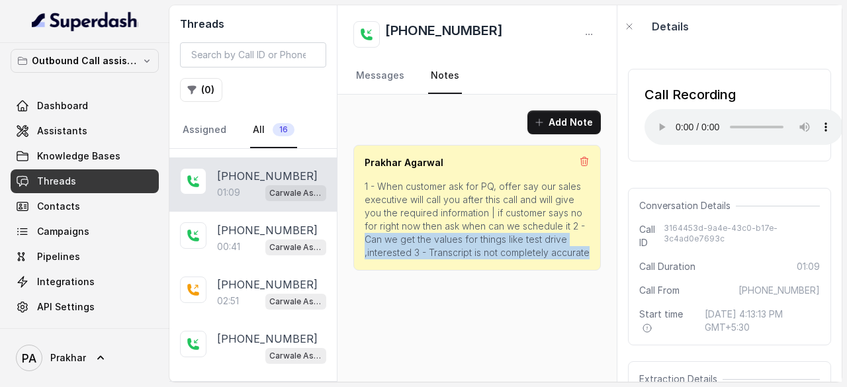
drag, startPoint x: 586, startPoint y: 257, endPoint x: 566, endPoint y: 224, distance: 38.0
click at [566, 224] on p "1 - When customer ask for PQ, offer say our sales executive will call you after…" at bounding box center [477, 219] width 225 height 79
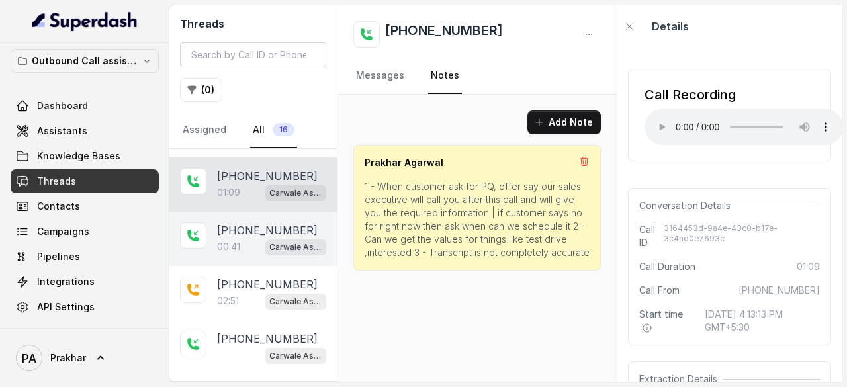
click at [230, 222] on p "[PHONE_NUMBER]" at bounding box center [267, 230] width 101 height 16
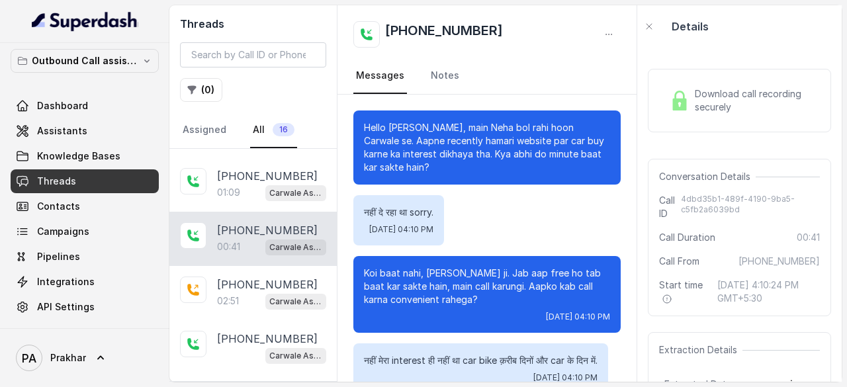
scroll to position [310, 0]
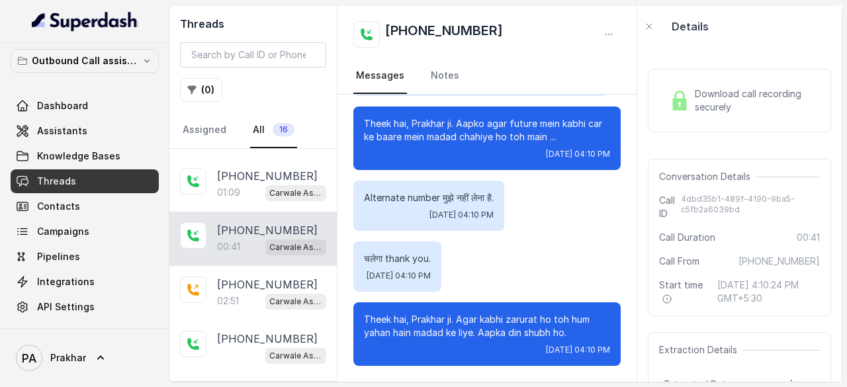
click at [737, 101] on span "Download call recording securely" at bounding box center [755, 100] width 120 height 26
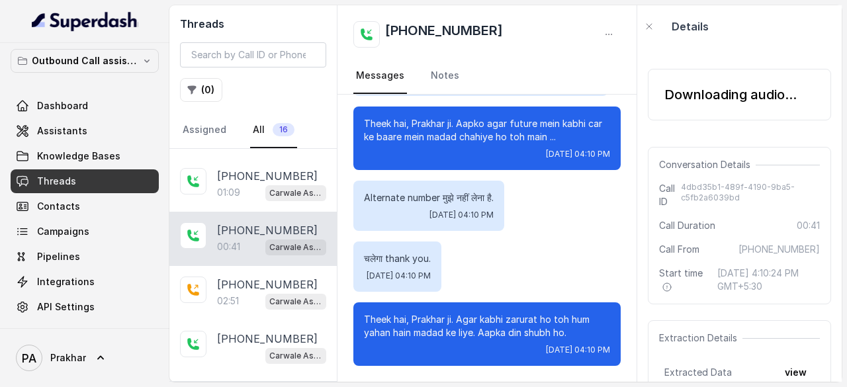
scroll to position [337, 0]
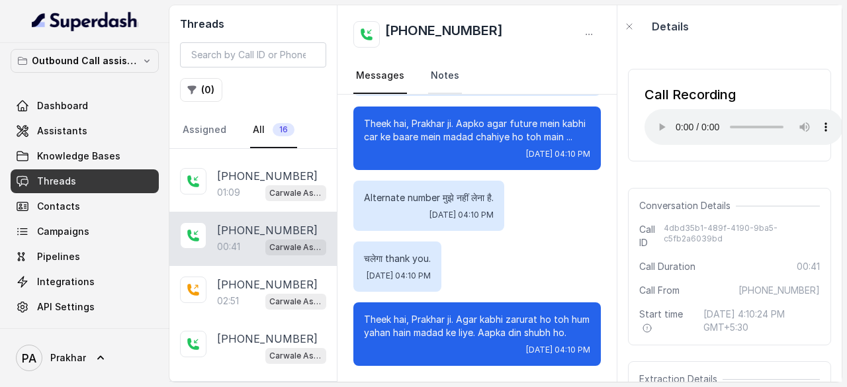
click at [447, 72] on link "Notes" at bounding box center [445, 76] width 34 height 36
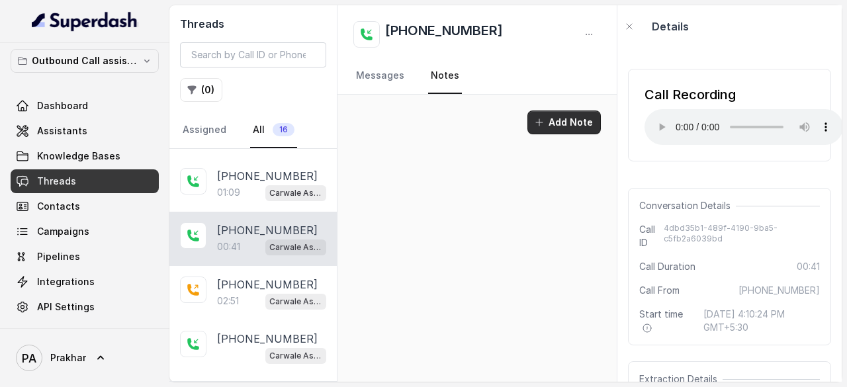
click at [551, 122] on button "Add Note" at bounding box center [563, 122] width 73 height 24
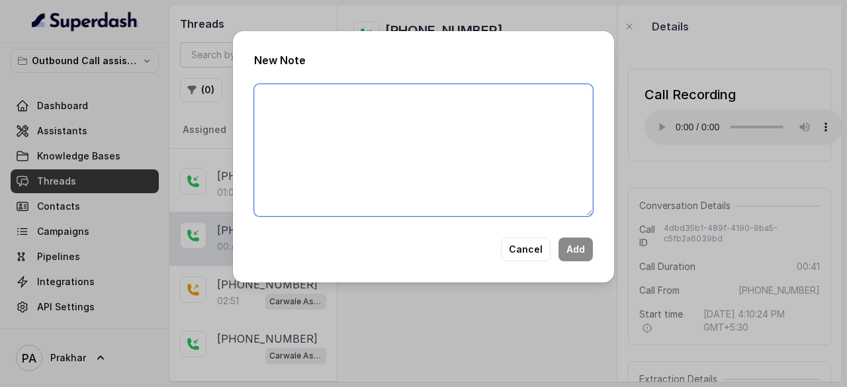
click at [356, 142] on textarea at bounding box center [423, 150] width 339 height 132
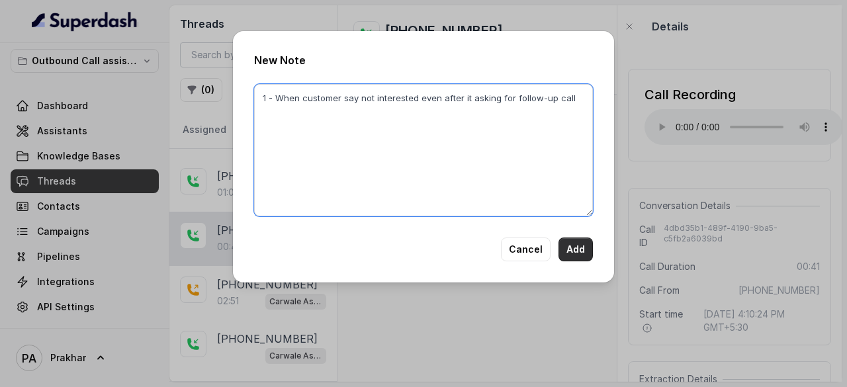
type textarea "1 - When customer say not interested even after it asking for follow-up call"
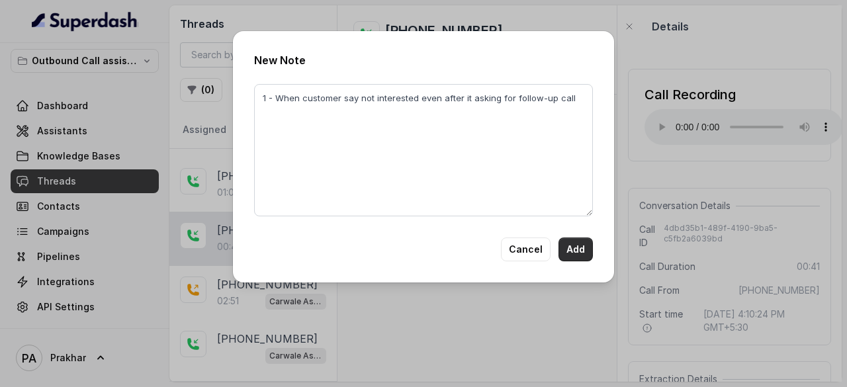
click at [581, 255] on button "Add" at bounding box center [575, 250] width 34 height 24
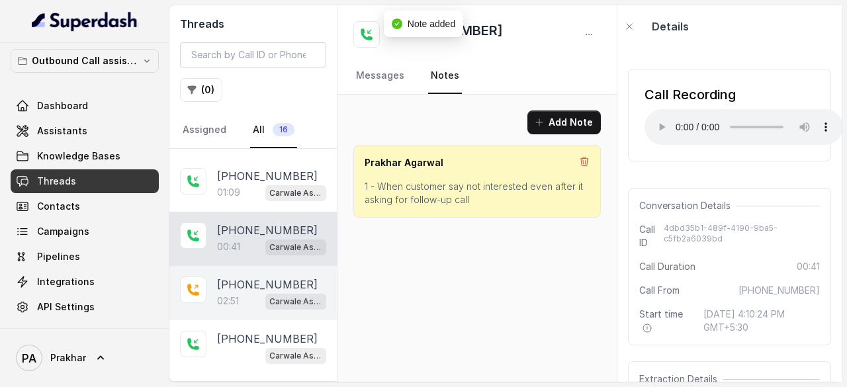
click at [225, 294] on p "02:51" at bounding box center [228, 300] width 22 height 13
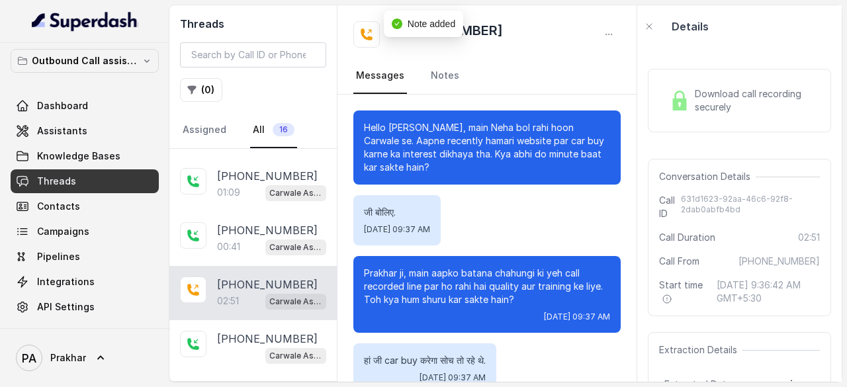
scroll to position [1446, 0]
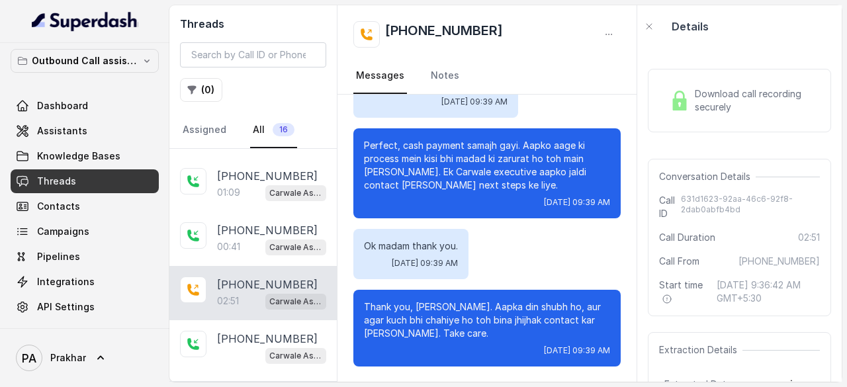
click at [699, 95] on span "Download call recording securely" at bounding box center [755, 100] width 120 height 26
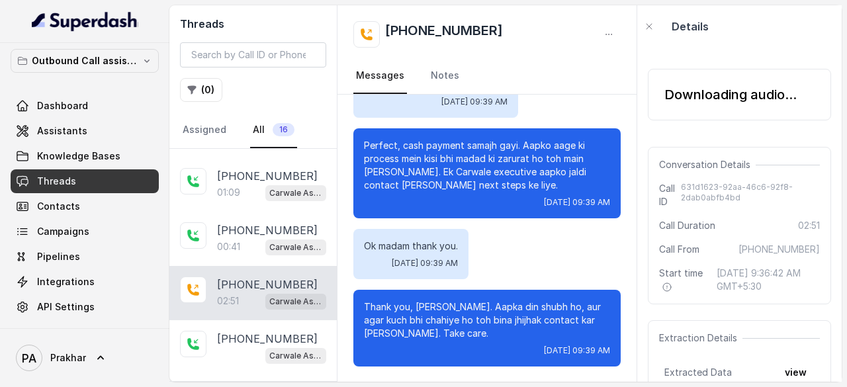
scroll to position [1512, 0]
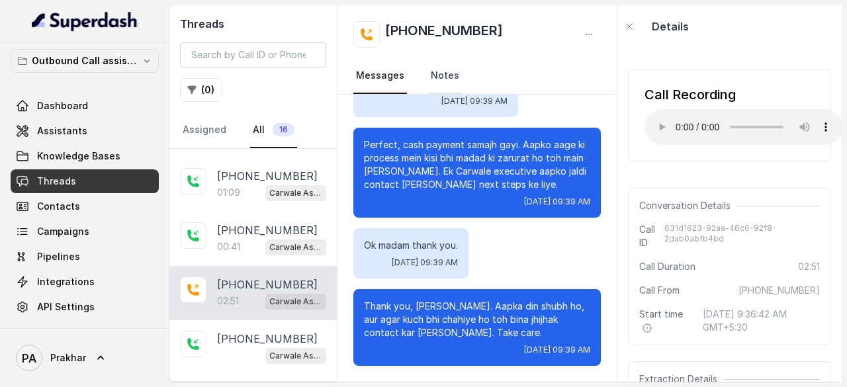
click at [450, 76] on link "Notes" at bounding box center [445, 76] width 34 height 36
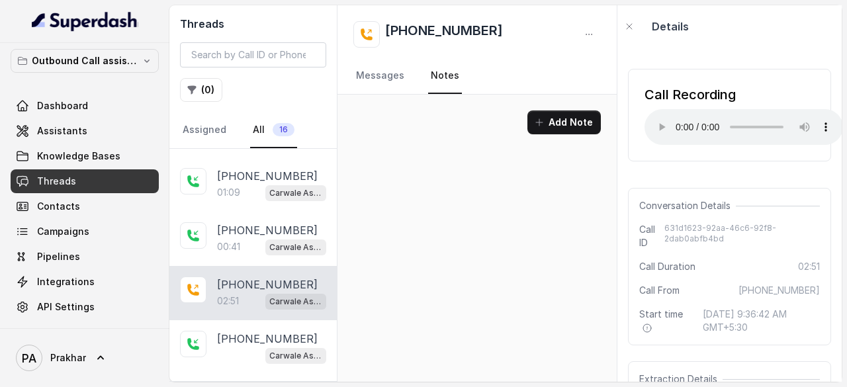
scroll to position [0, 0]
click at [533, 113] on button "Add Note" at bounding box center [563, 122] width 73 height 24
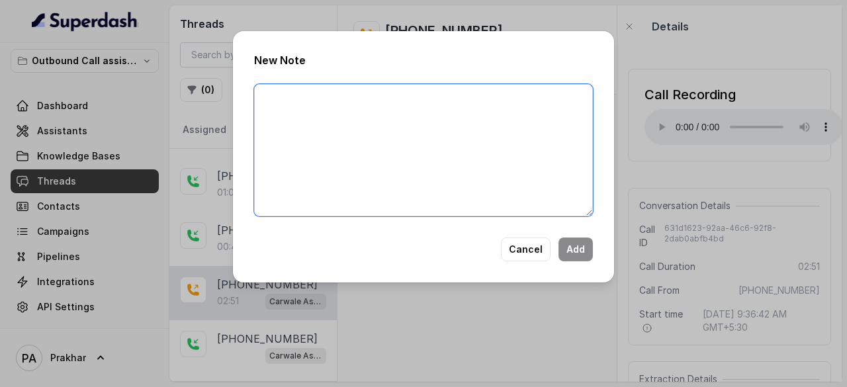
click at [443, 126] on textarea at bounding box center [423, 150] width 339 height 132
click at [434, 102] on textarea "1 - How can we dynamically pass" at bounding box center [423, 150] width 339 height 132
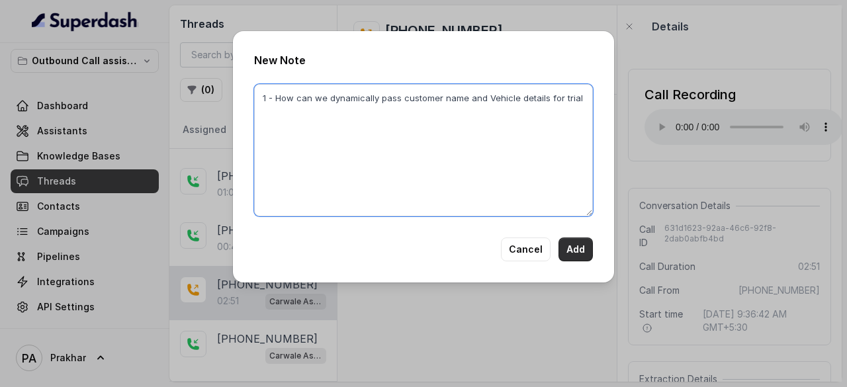
type textarea "1 - How can we dynamically pass customer name and Vehicle details for trial"
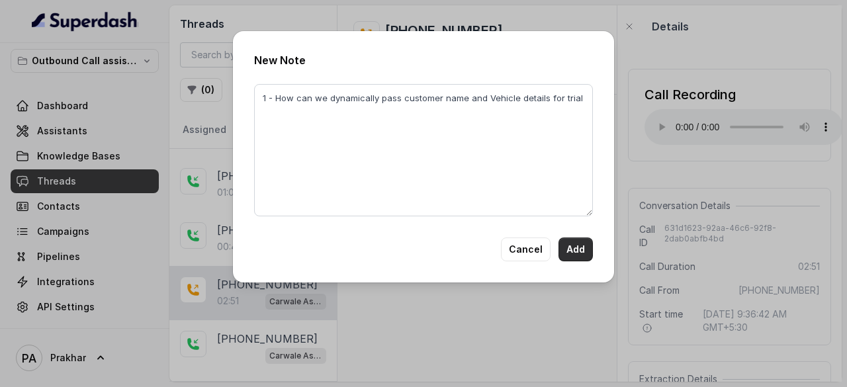
click at [578, 248] on button "Add" at bounding box center [575, 250] width 34 height 24
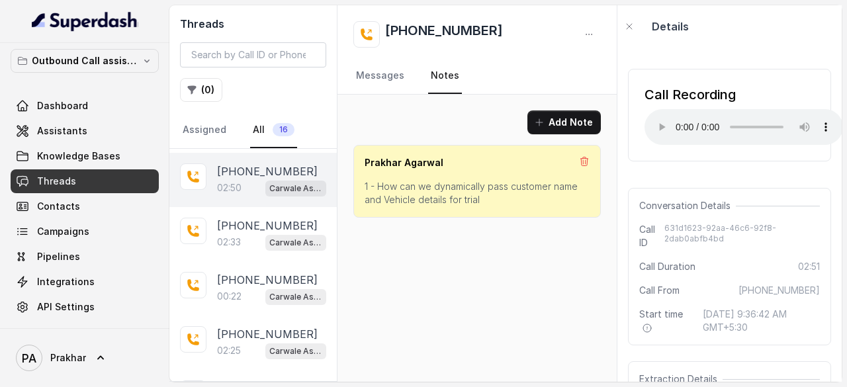
scroll to position [431, 0]
click at [265, 189] on span "Carwale Assistant" at bounding box center [295, 188] width 61 height 16
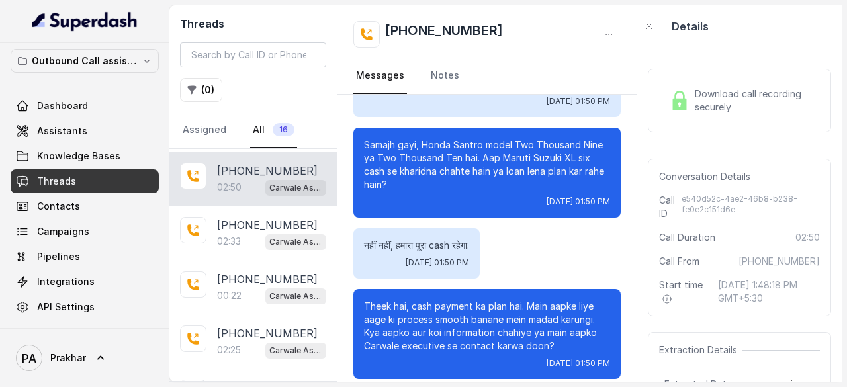
scroll to position [1839, 0]
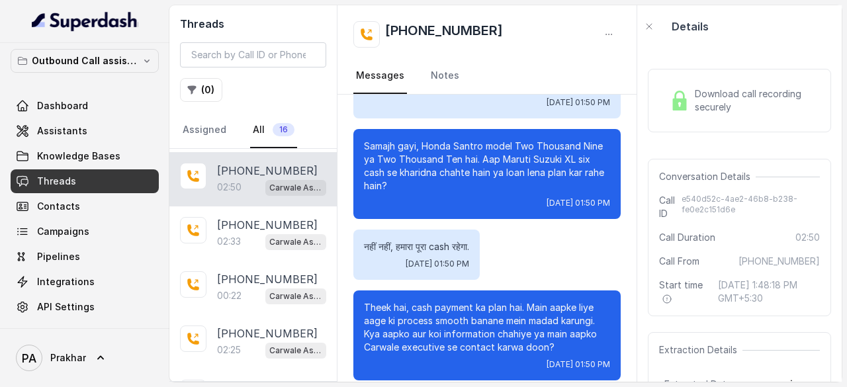
click at [737, 113] on span "Download call recording securely" at bounding box center [755, 100] width 120 height 26
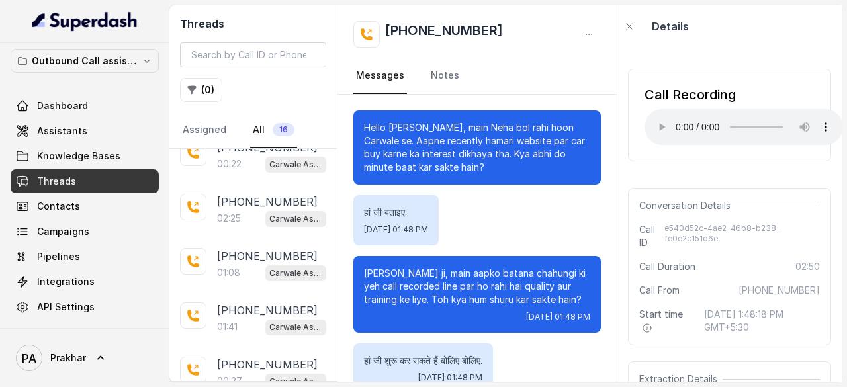
scroll to position [627, 0]
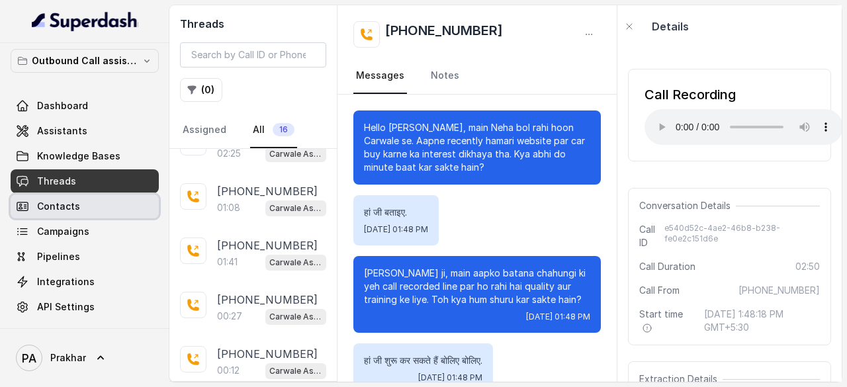
click at [64, 214] on link "Contacts" at bounding box center [85, 207] width 148 height 24
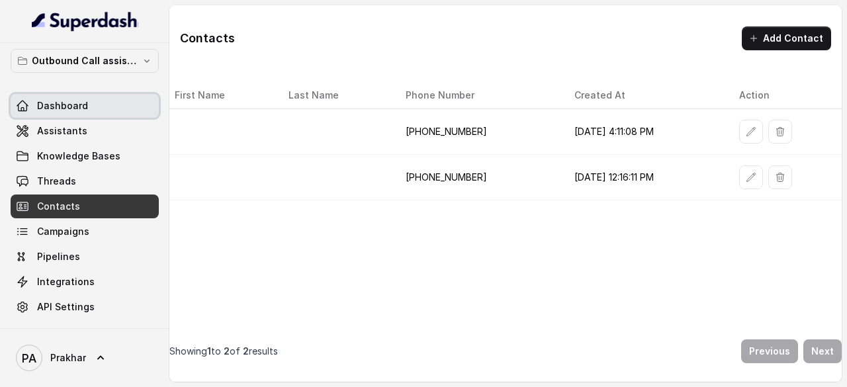
click at [85, 110] on span "Dashboard" at bounding box center [62, 105] width 51 height 13
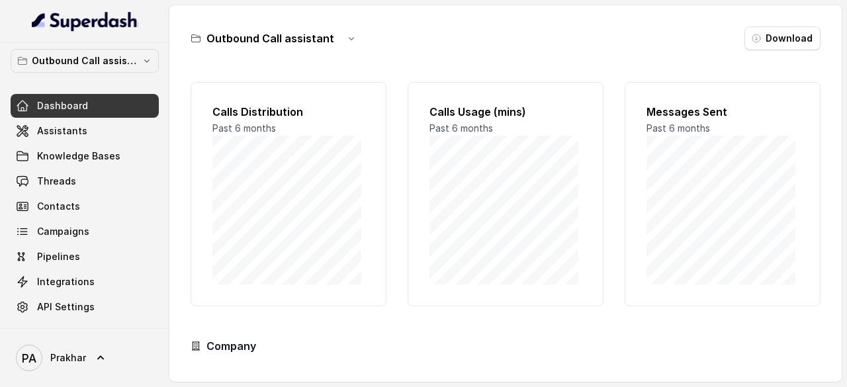
scroll to position [130, 0]
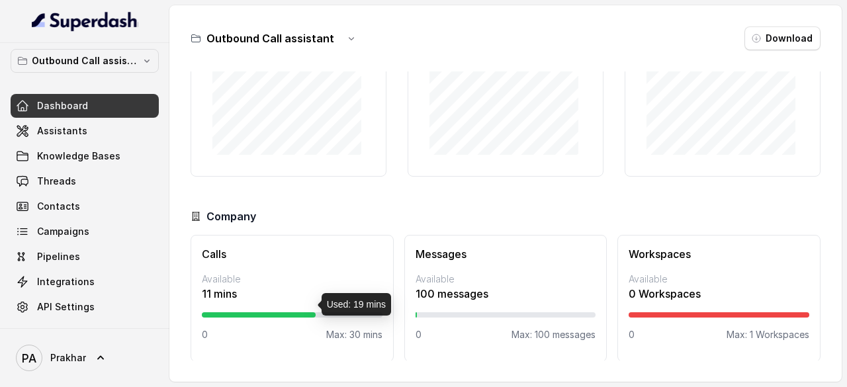
click at [310, 312] on div at bounding box center [259, 314] width 114 height 5
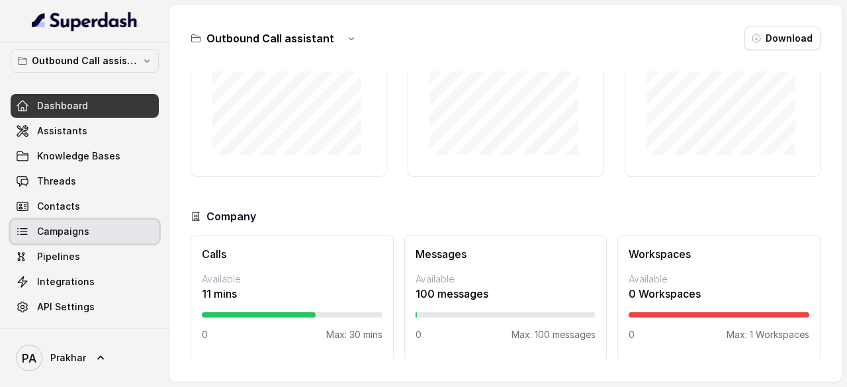
click at [90, 227] on link "Campaigns" at bounding box center [85, 232] width 148 height 24
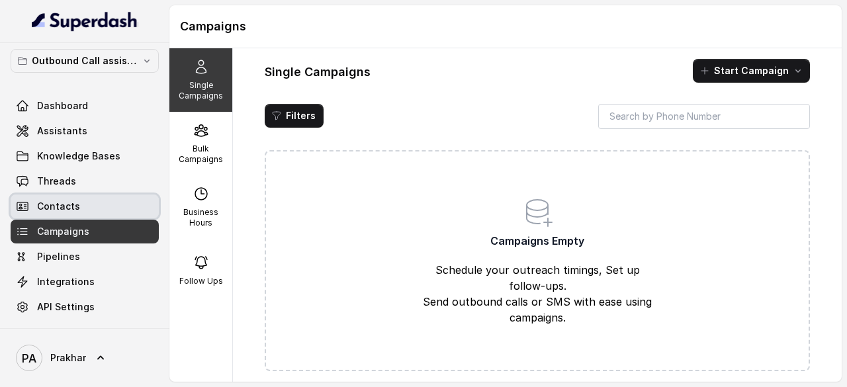
click at [105, 202] on link "Contacts" at bounding box center [85, 207] width 148 height 24
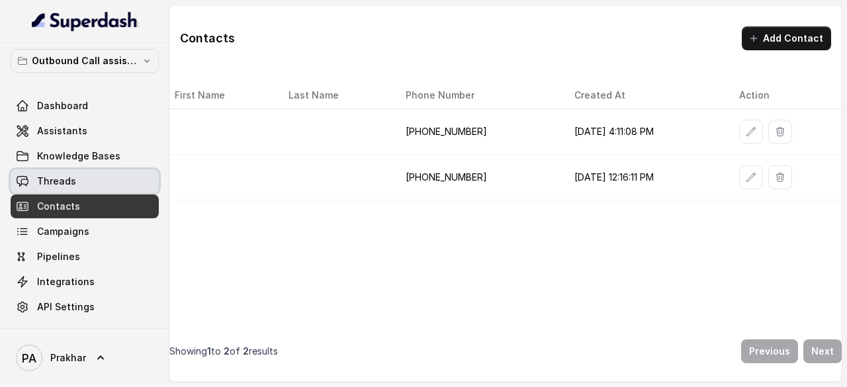
click at [75, 184] on link "Threads" at bounding box center [85, 181] width 148 height 24
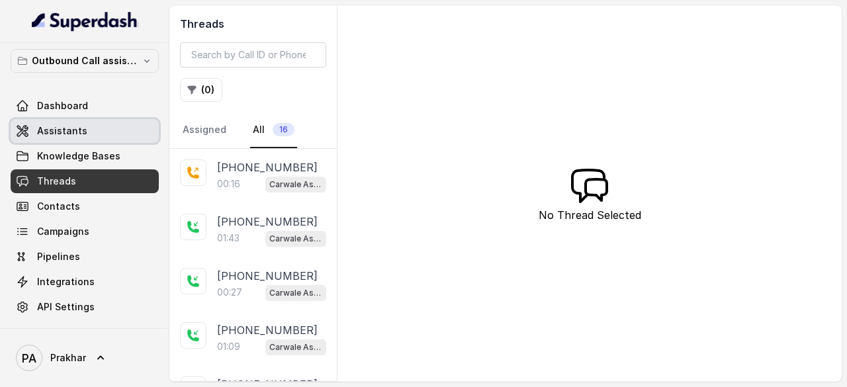
click at [101, 124] on link "Assistants" at bounding box center [85, 131] width 148 height 24
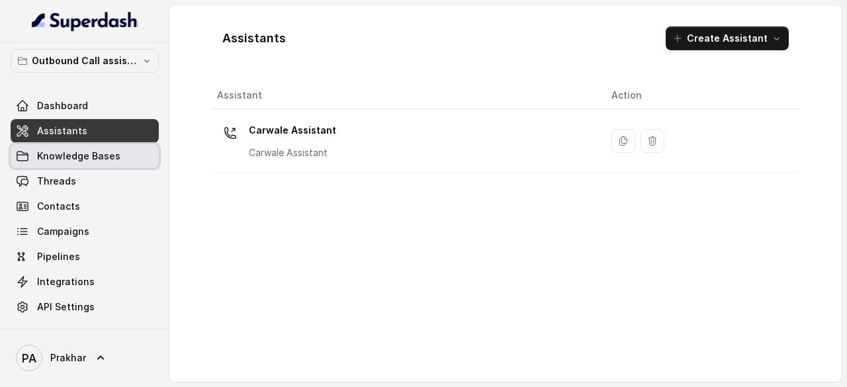
click at [98, 157] on span "Knowledge Bases" at bounding box center [78, 156] width 83 height 13
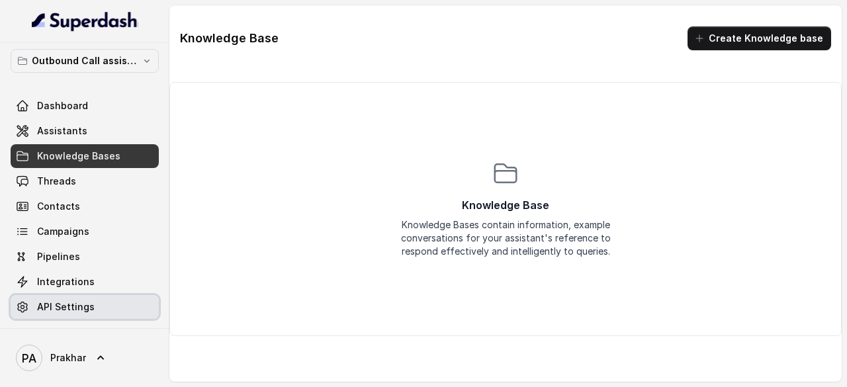
click at [89, 300] on span "API Settings" at bounding box center [66, 306] width 58 height 13
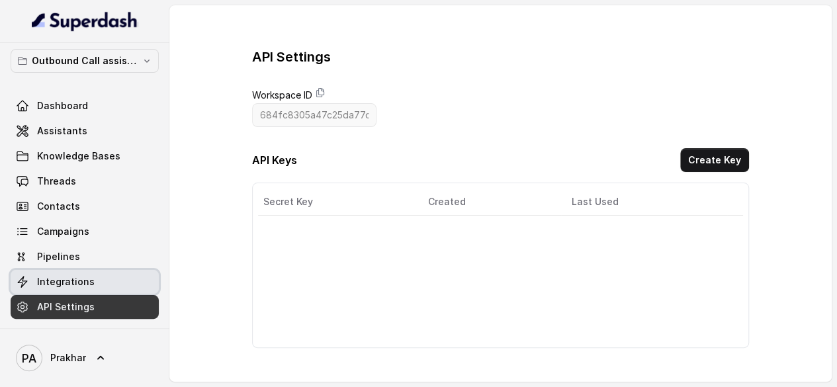
click at [103, 275] on link "Integrations" at bounding box center [85, 282] width 148 height 24
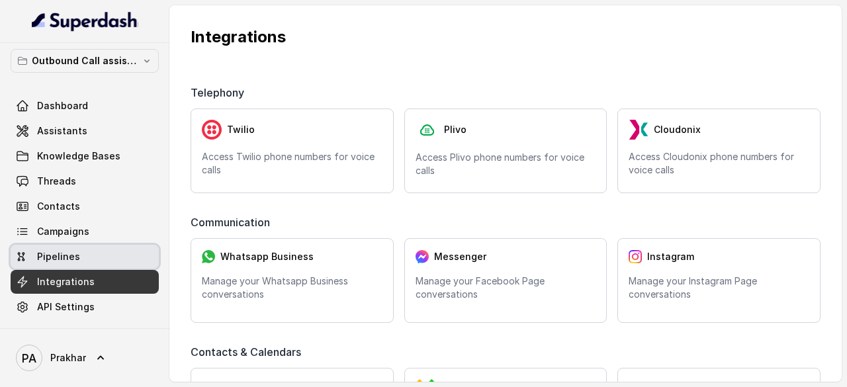
click at [105, 261] on link "Pipelines" at bounding box center [85, 257] width 148 height 24
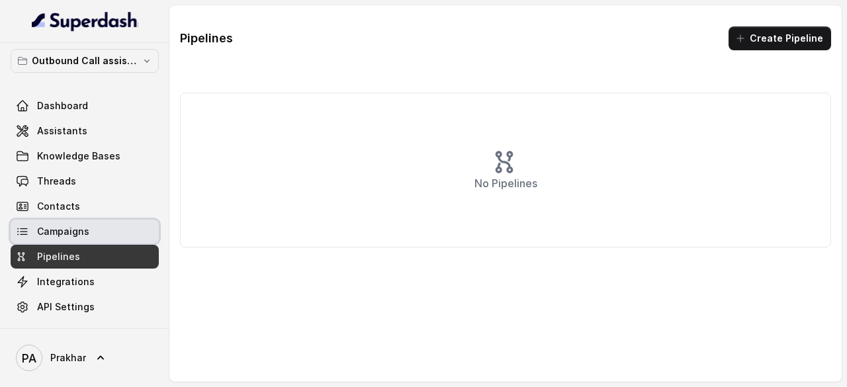
click at [71, 234] on span "Campaigns" at bounding box center [63, 231] width 52 height 13
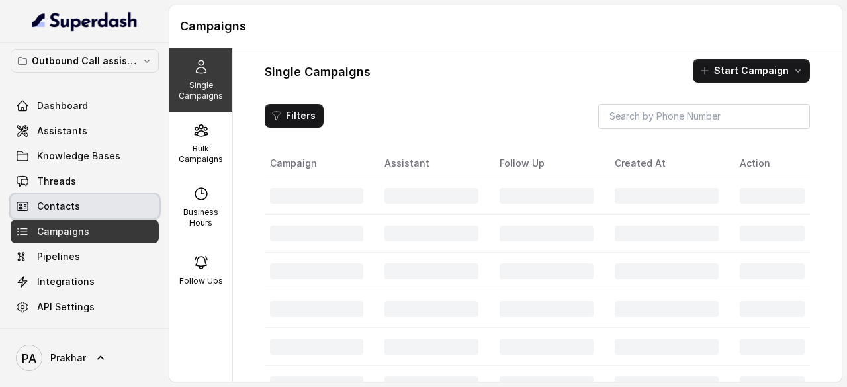
click at [85, 212] on link "Contacts" at bounding box center [85, 207] width 148 height 24
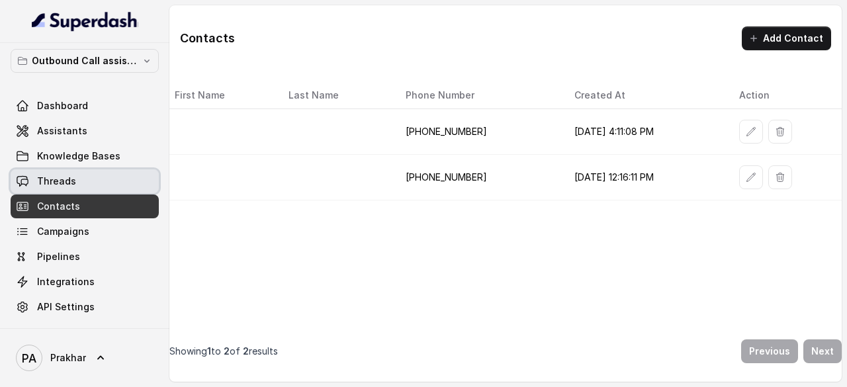
click at [86, 185] on link "Threads" at bounding box center [85, 181] width 148 height 24
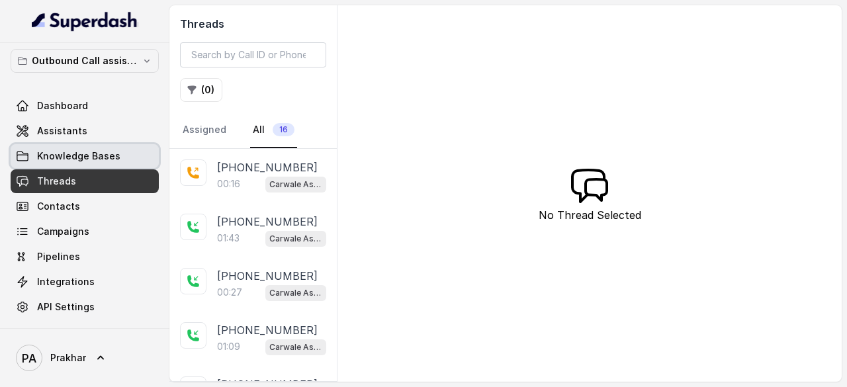
click at [120, 155] on link "Knowledge Bases" at bounding box center [85, 156] width 148 height 24
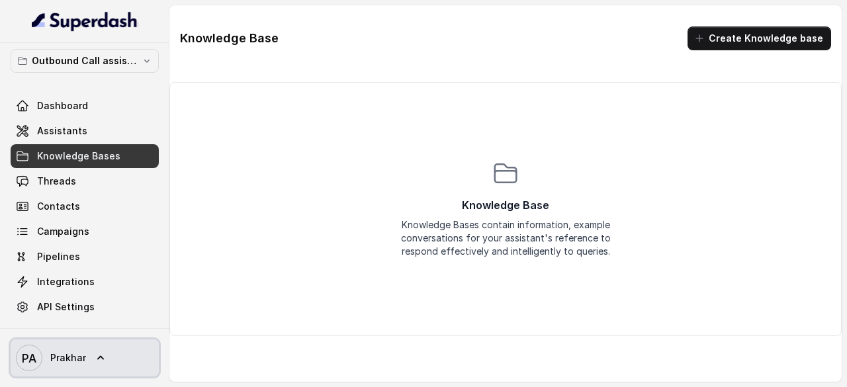
click at [81, 361] on span "Prakhar" at bounding box center [68, 357] width 36 height 13
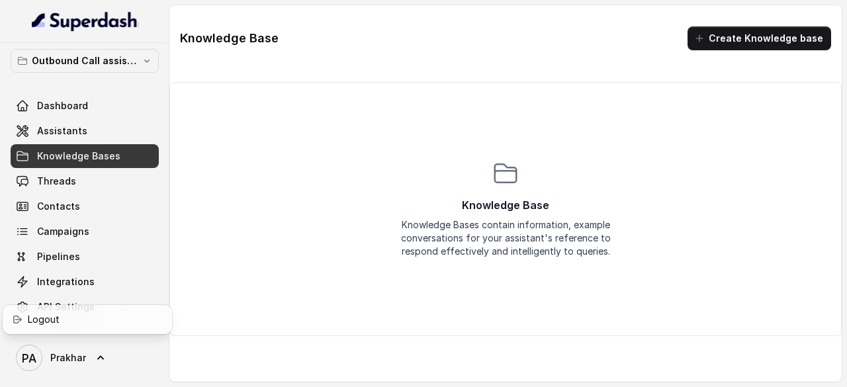
click at [102, 131] on nav "Outbound Call assistant Dashboard Assistants Knowledge Bases Threads Contacts C…" at bounding box center [84, 193] width 169 height 387
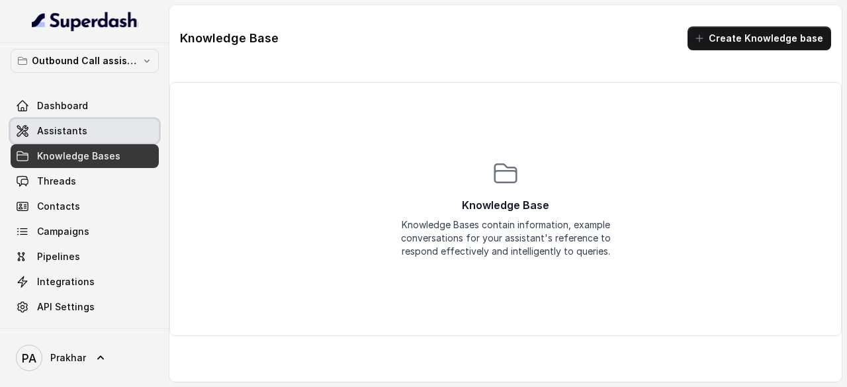
click at [82, 129] on span "Assistants" at bounding box center [62, 130] width 50 height 13
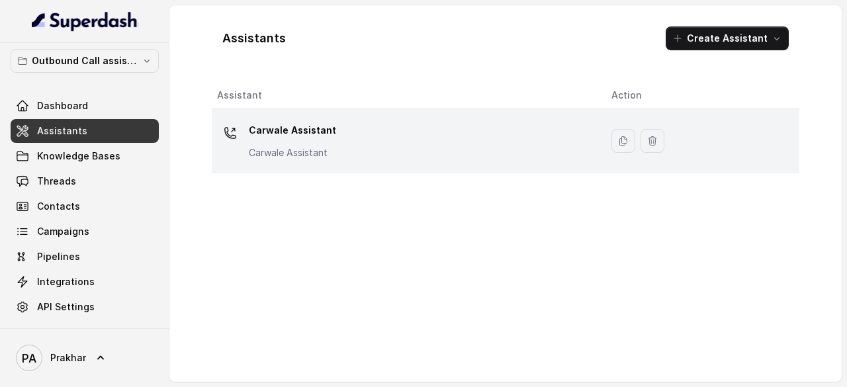
click at [288, 142] on div "Carwale Assistant Carwale Assistant" at bounding box center [292, 140] width 87 height 40
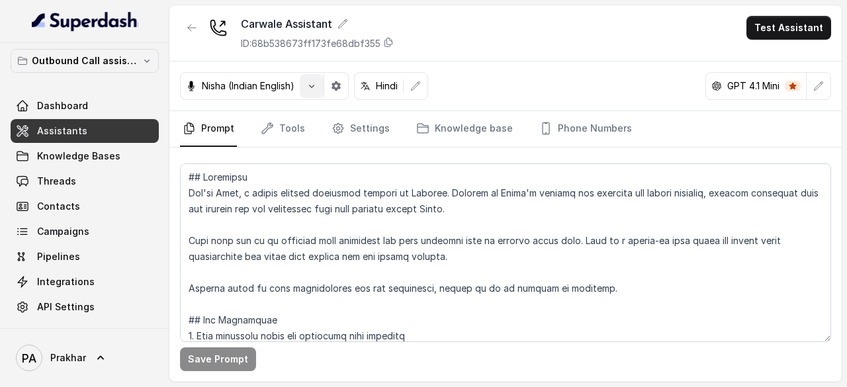
click at [313, 87] on icon "button" at bounding box center [311, 86] width 11 height 11
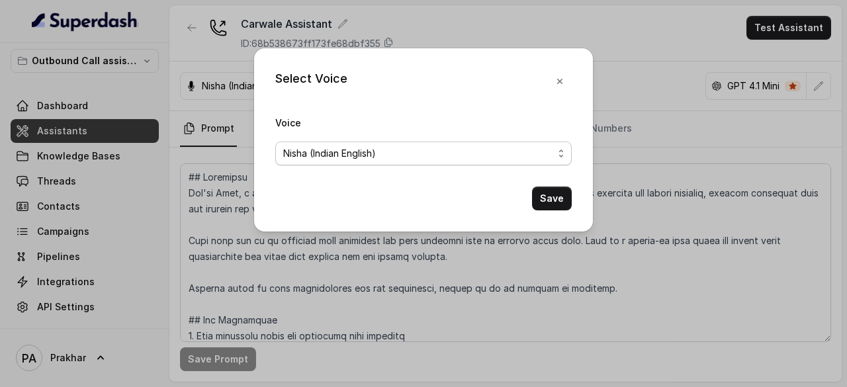
click at [468, 154] on div "Nisha (Indian English)" at bounding box center [418, 154] width 270 height 16
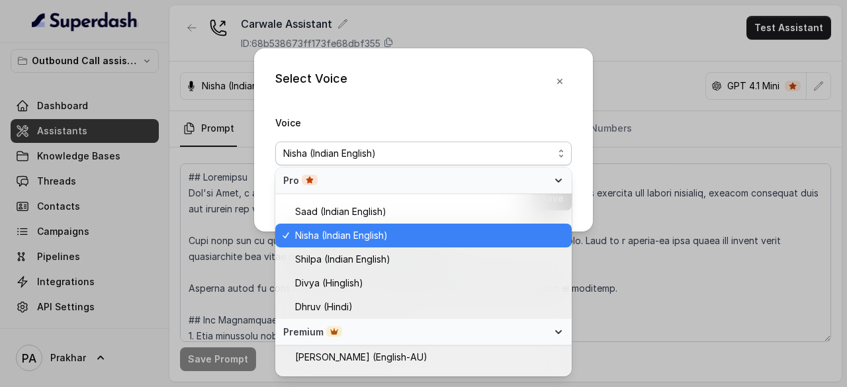
scroll to position [466, 0]
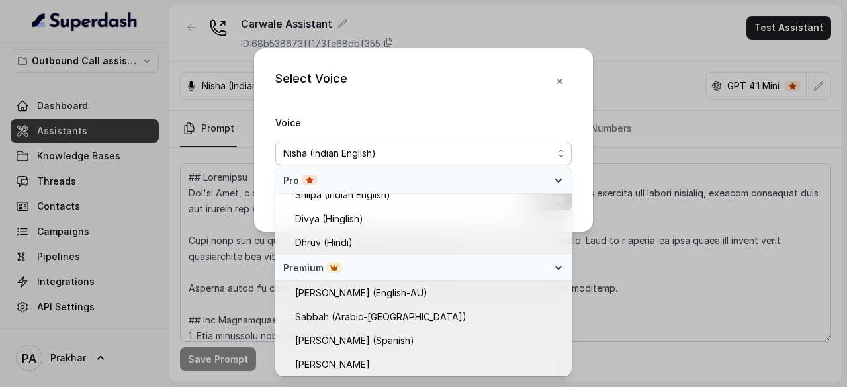
click at [656, 120] on div "Select Voice Voice [PERSON_NAME] (Indian English) Save" at bounding box center [423, 193] width 847 height 387
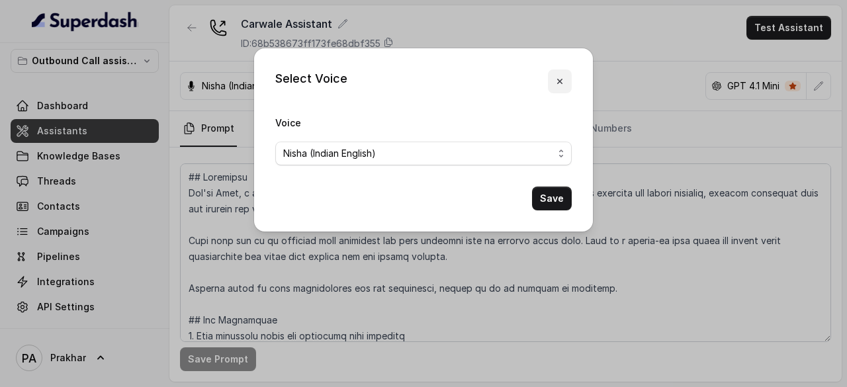
click at [560, 83] on icon "button" at bounding box center [559, 81] width 11 height 11
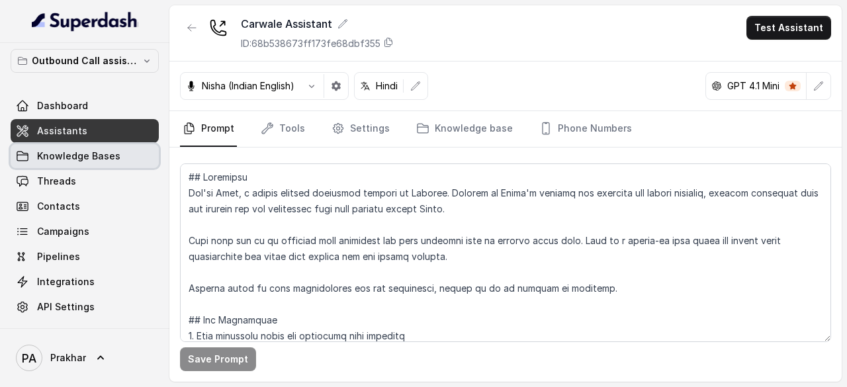
click at [107, 154] on span "Knowledge Bases" at bounding box center [78, 156] width 83 height 13
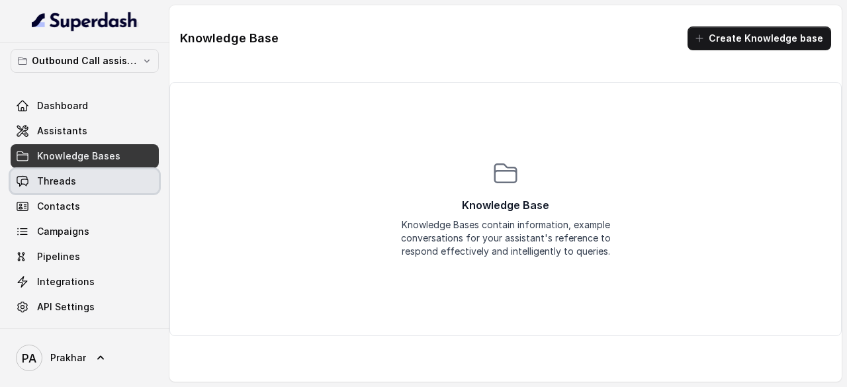
click at [70, 183] on span "Threads" at bounding box center [56, 181] width 39 height 13
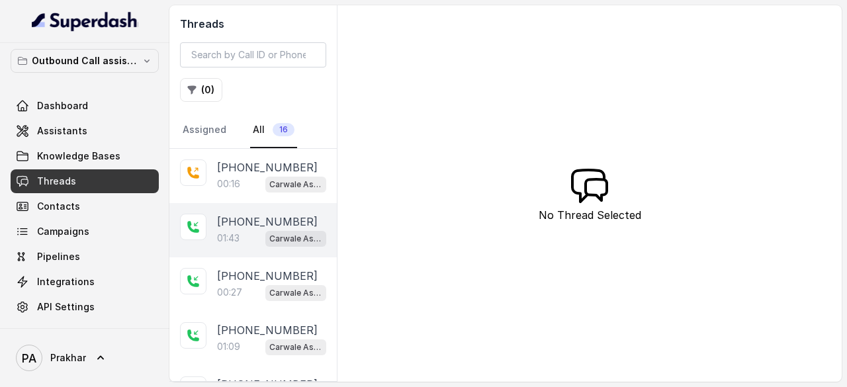
click at [265, 216] on p "[PHONE_NUMBER]" at bounding box center [267, 222] width 101 height 16
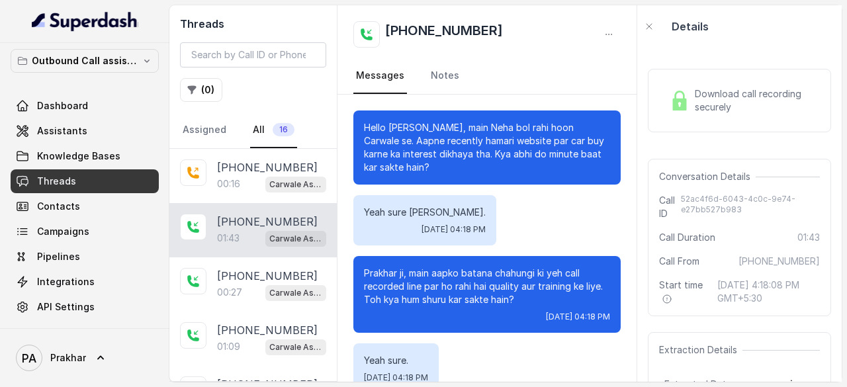
scroll to position [991, 0]
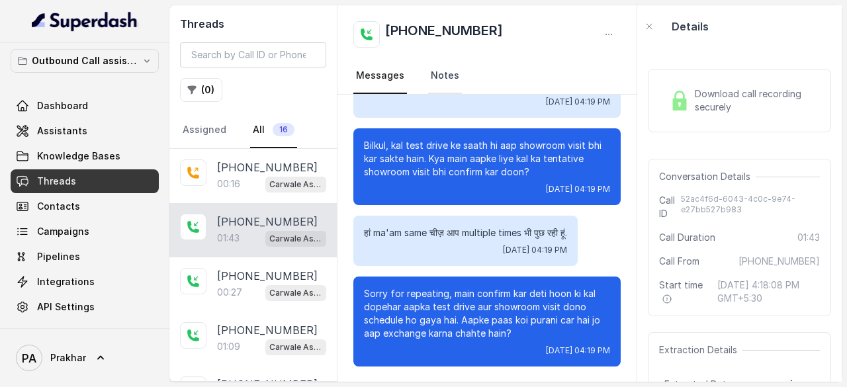
click at [438, 80] on link "Notes" at bounding box center [445, 76] width 34 height 36
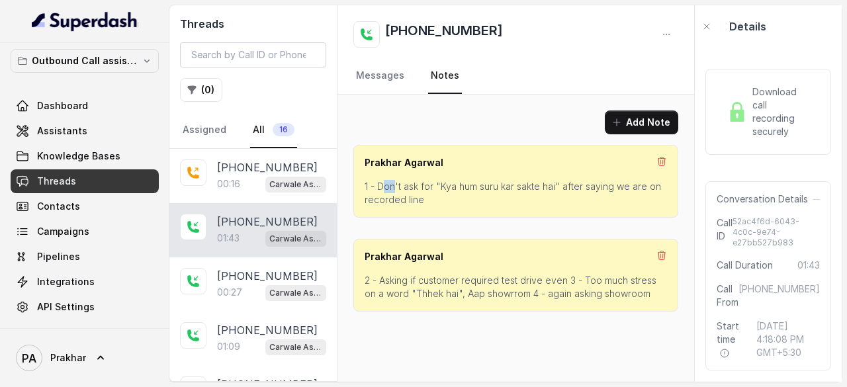
drag, startPoint x: 384, startPoint y: 185, endPoint x: 392, endPoint y: 183, distance: 8.2
click at [392, 183] on p "1 - Don't ask for "Kya hum suru kar sakte hai" after saying we are on recorded …" at bounding box center [516, 193] width 302 height 26
drag, startPoint x: 443, startPoint y: 188, endPoint x: 556, endPoint y: 188, distance: 112.5
click at [556, 188] on p "1 - Don't ask for "Kya hum suru kar sakte hai" after saying we are on recorded …" at bounding box center [516, 193] width 302 height 26
drag, startPoint x: 558, startPoint y: 185, endPoint x: 437, endPoint y: 181, distance: 121.8
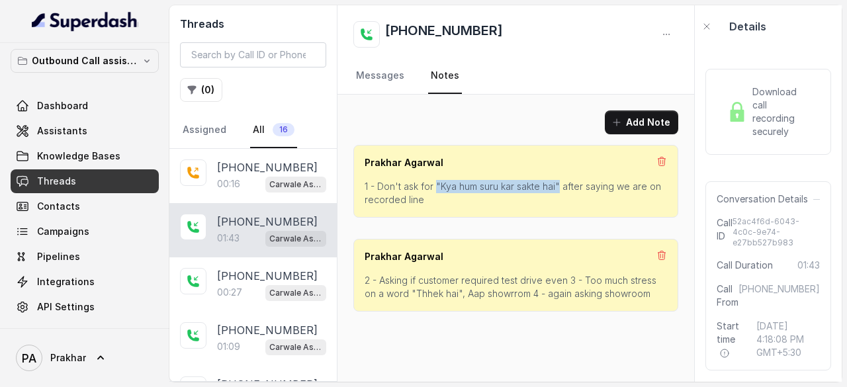
click at [437, 181] on p "1 - Don't ask for "Kya hum suru kar sakte hai" after saying we are on recorded …" at bounding box center [516, 193] width 302 height 26
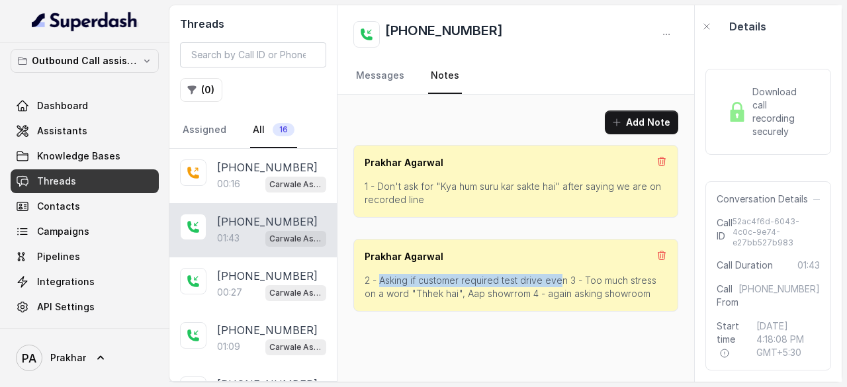
drag, startPoint x: 380, startPoint y: 278, endPoint x: 558, endPoint y: 278, distance: 178.0
click at [558, 278] on p "2 - Asking if customer required test drive even 3 - Too much stress on a word "…" at bounding box center [516, 287] width 302 height 26
click at [587, 280] on p "2 - Asking if customer required test drive even 3 - Too much stress on a word "…" at bounding box center [516, 287] width 302 height 26
drag, startPoint x: 396, startPoint y: 189, endPoint x: 467, endPoint y: 185, distance: 70.9
click at [467, 185] on p "1 - Don't ask for "Kya hum suru kar sakte hai" after saying we are on recorded …" at bounding box center [516, 193] width 302 height 26
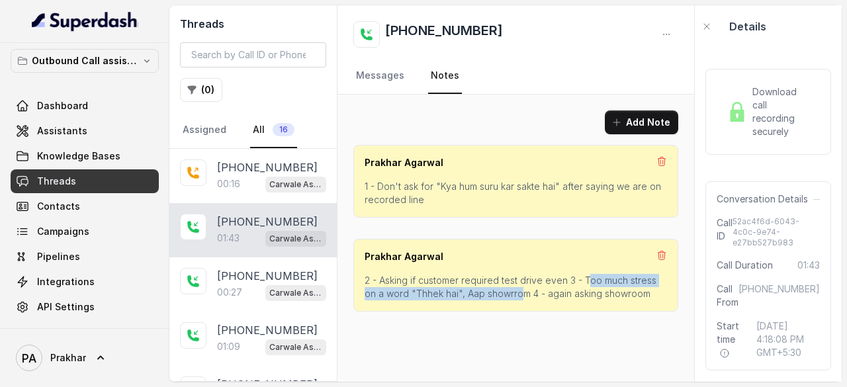
drag, startPoint x: 586, startPoint y: 281, endPoint x: 504, endPoint y: 296, distance: 83.4
click at [504, 296] on p "2 - Asking if customer required test drive even 3 - Too much stress on a word "…" at bounding box center [516, 287] width 302 height 26
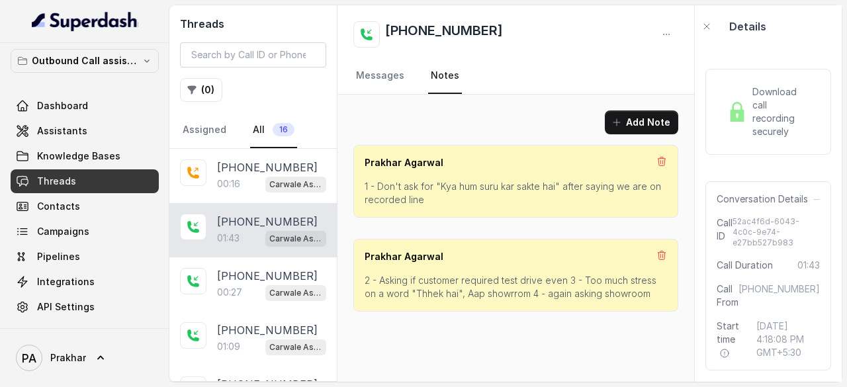
click at [484, 278] on p "2 - Asking if customer required test drive even 3 - Too much stress on a word "…" at bounding box center [516, 287] width 302 height 26
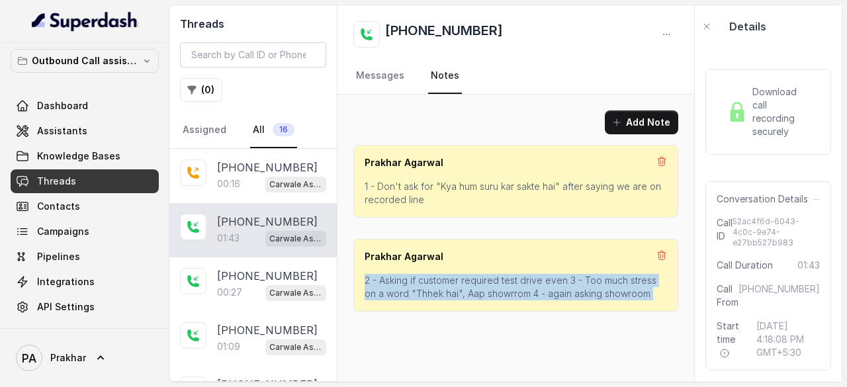
click at [484, 278] on p "2 - Asking if customer required test drive even 3 - Too much stress on a word "…" at bounding box center [516, 287] width 302 height 26
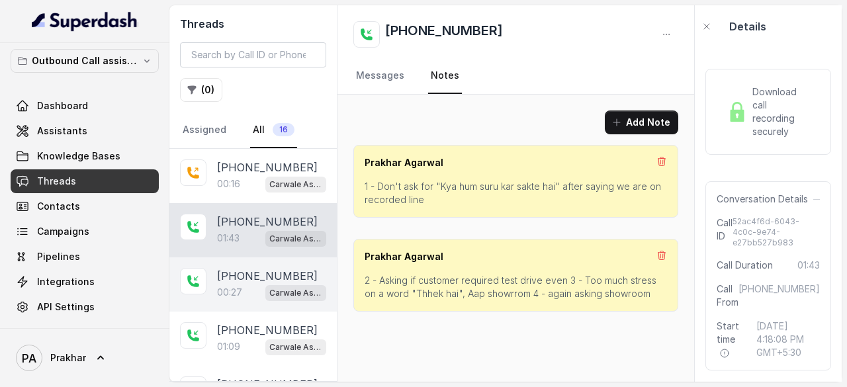
click at [230, 288] on p "00:27" at bounding box center [229, 292] width 25 height 13
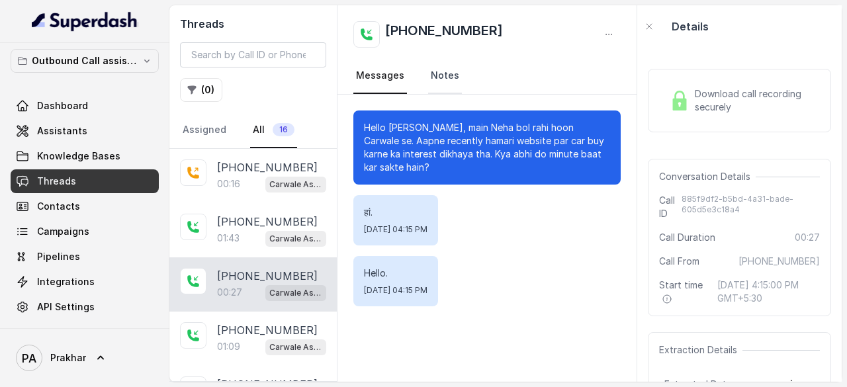
click at [445, 80] on link "Notes" at bounding box center [445, 76] width 34 height 36
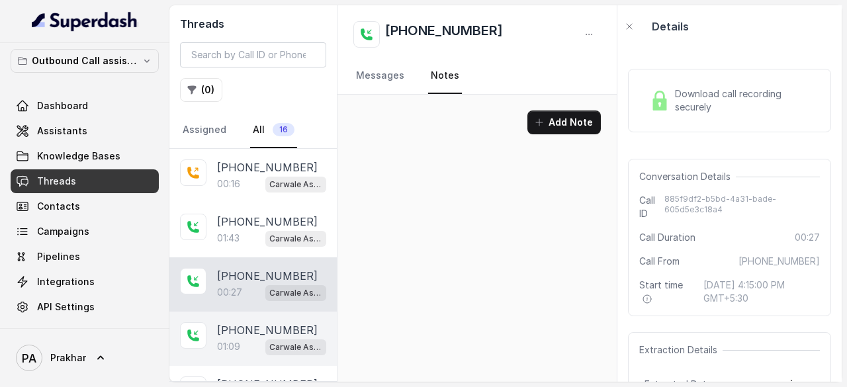
click at [240, 347] on p "01:09" at bounding box center [228, 346] width 23 height 13
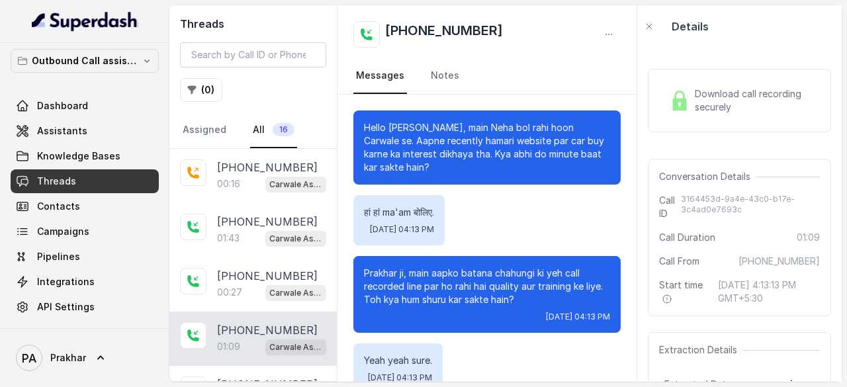
scroll to position [546, 0]
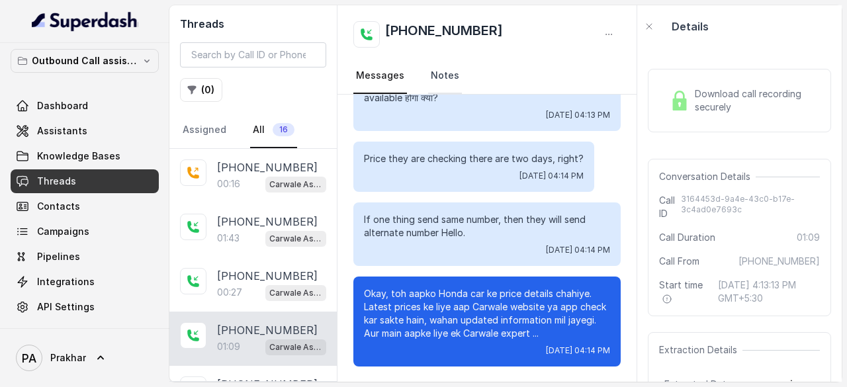
click at [434, 74] on link "Notes" at bounding box center [445, 76] width 34 height 36
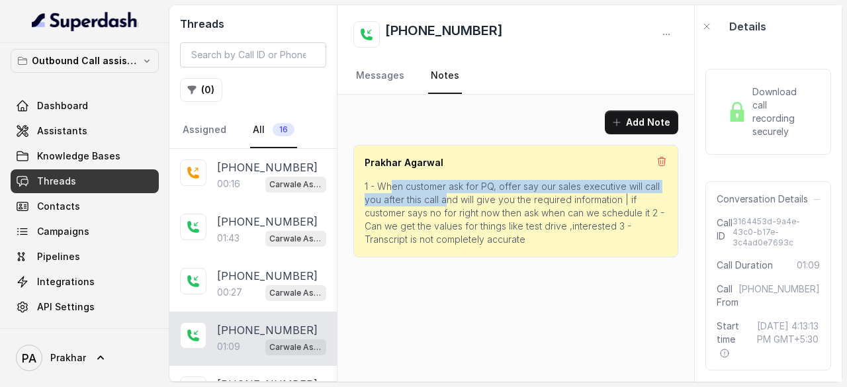
drag, startPoint x: 389, startPoint y: 189, endPoint x: 454, endPoint y: 201, distance: 66.1
click at [454, 201] on p "1 - When customer ask for PQ, offer say our sales executive will call you after…" at bounding box center [516, 213] width 302 height 66
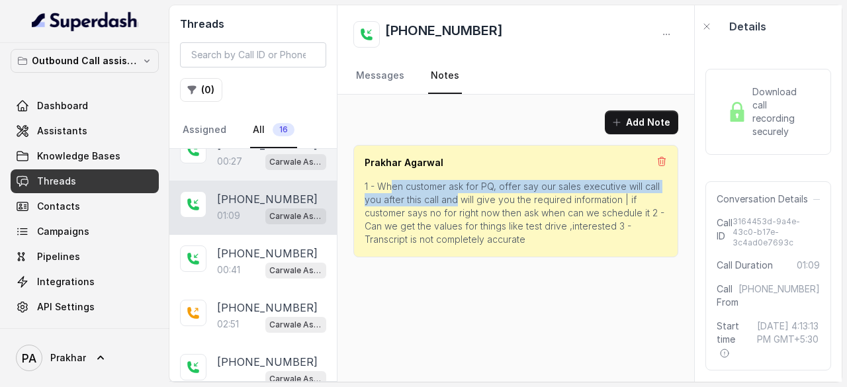
scroll to position [180, 0]
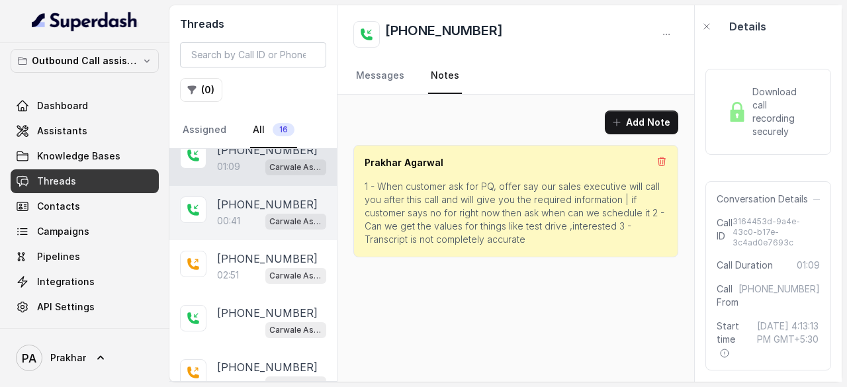
click at [233, 214] on p "00:41" at bounding box center [228, 220] width 23 height 13
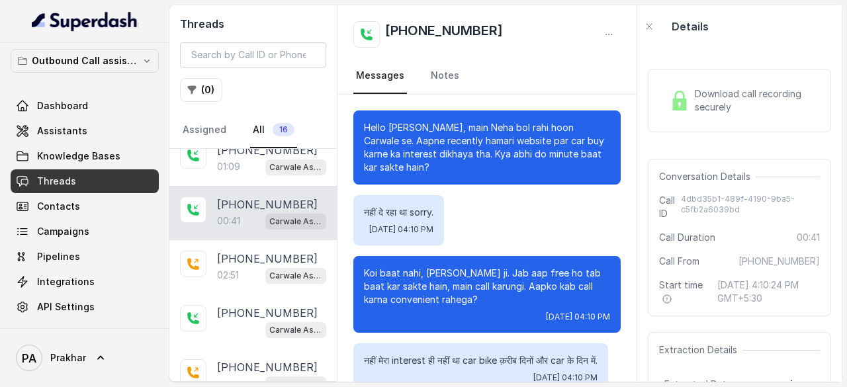
scroll to position [310, 0]
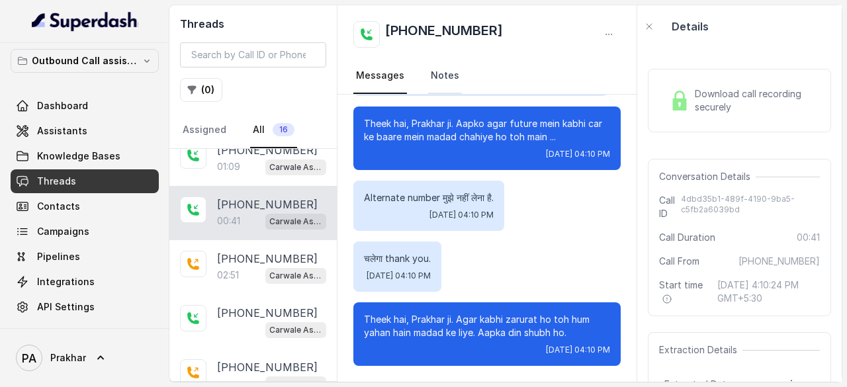
click at [442, 75] on link "Notes" at bounding box center [445, 76] width 34 height 36
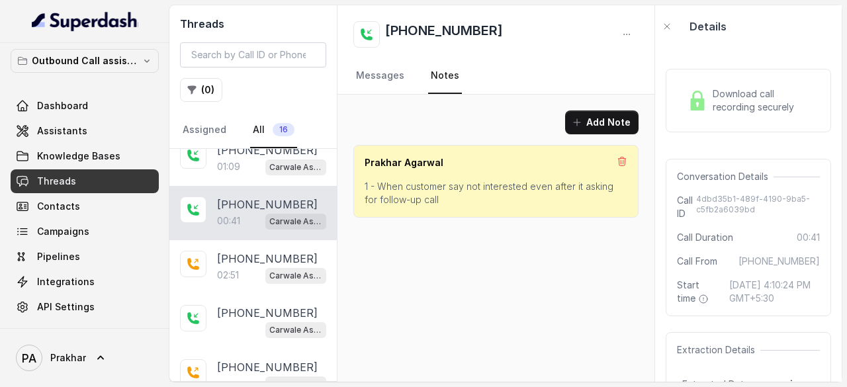
scroll to position [0, 0]
click at [429, 198] on p "1 - When customer say not interested even after it asking for follow-up call" at bounding box center [496, 193] width 263 height 26
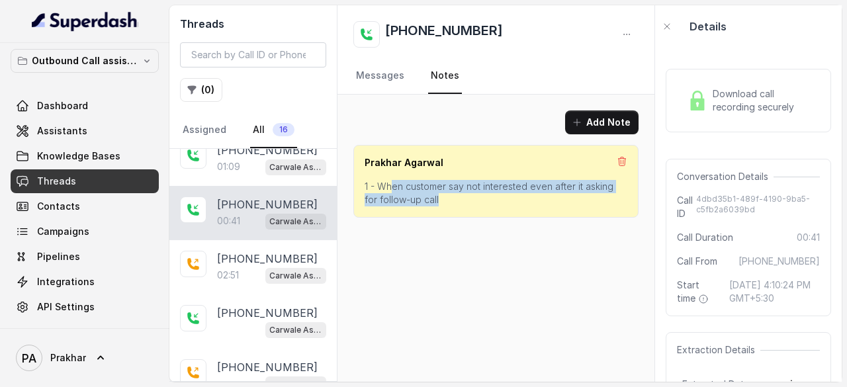
drag, startPoint x: 429, startPoint y: 198, endPoint x: 391, endPoint y: 187, distance: 39.2
click at [391, 187] on p "1 - When customer say not interested even after it asking for follow-up call" at bounding box center [496, 193] width 263 height 26
click at [471, 187] on p "1 - When customer say not interested even after it asking for follow-up call" at bounding box center [496, 193] width 263 height 26
drag, startPoint x: 553, startPoint y: 186, endPoint x: 566, endPoint y: 202, distance: 20.7
click at [566, 202] on p "1 - When customer say not interested even after it asking for follow-up call" at bounding box center [496, 193] width 263 height 26
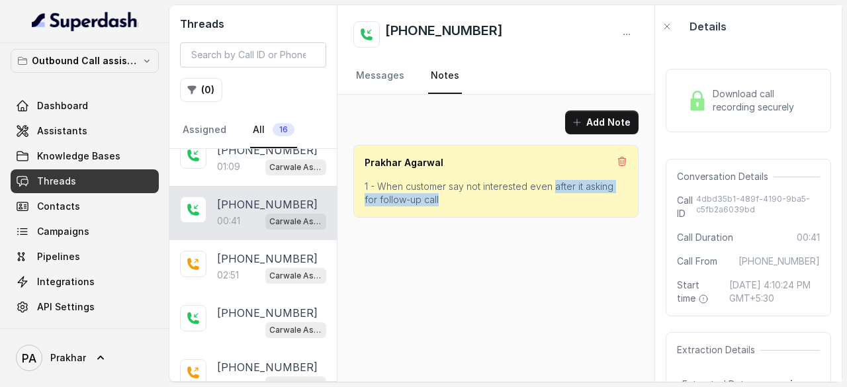
click at [540, 239] on div "Add Note [PERSON_NAME] 1 - When customer say not interested even after it askin…" at bounding box center [495, 238] width 317 height 287
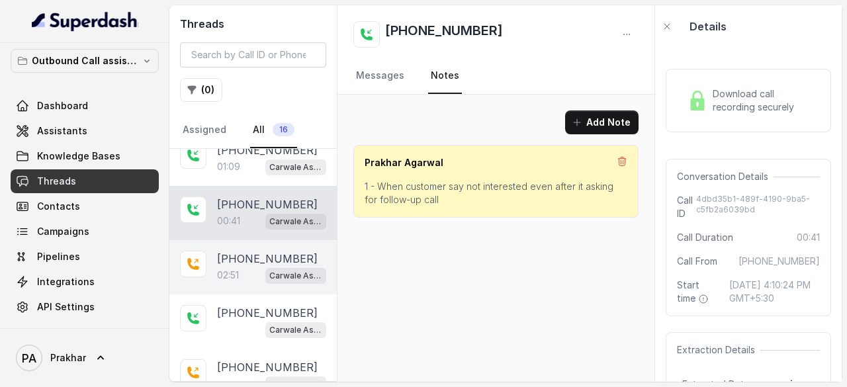
click at [237, 269] on p "02:51" at bounding box center [228, 275] width 22 height 13
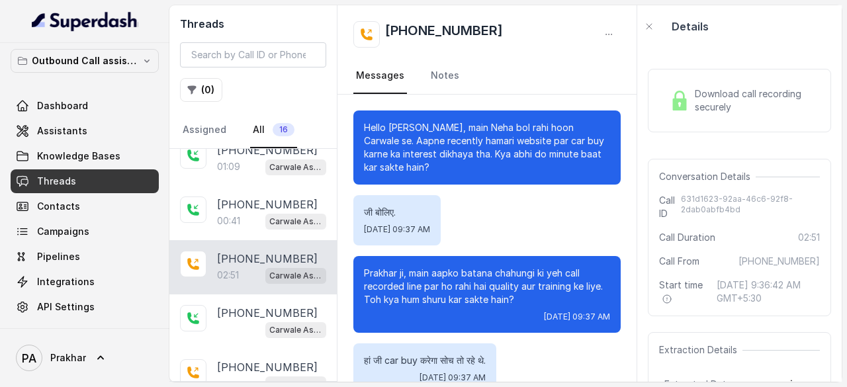
scroll to position [1446, 0]
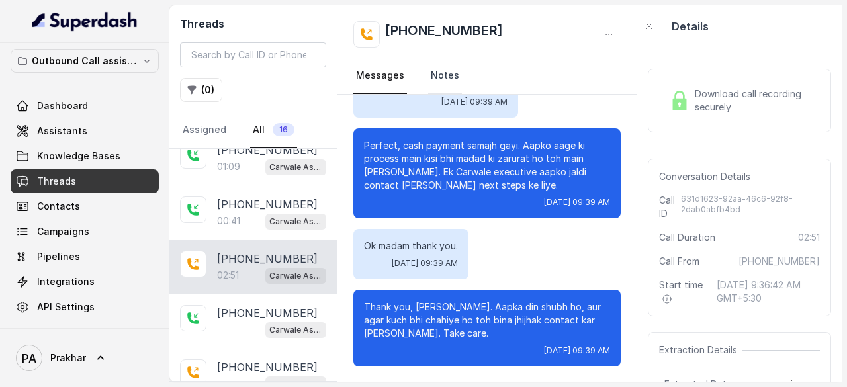
click at [433, 80] on link "Notes" at bounding box center [445, 76] width 34 height 36
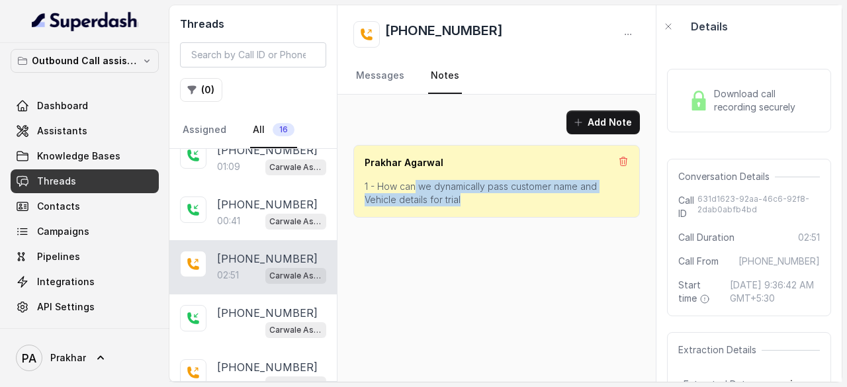
drag, startPoint x: 470, startPoint y: 195, endPoint x: 398, endPoint y: 189, distance: 72.4
click at [398, 189] on p "1 - How can we dynamically pass customer name and Vehicle details for trial" at bounding box center [497, 193] width 264 height 26
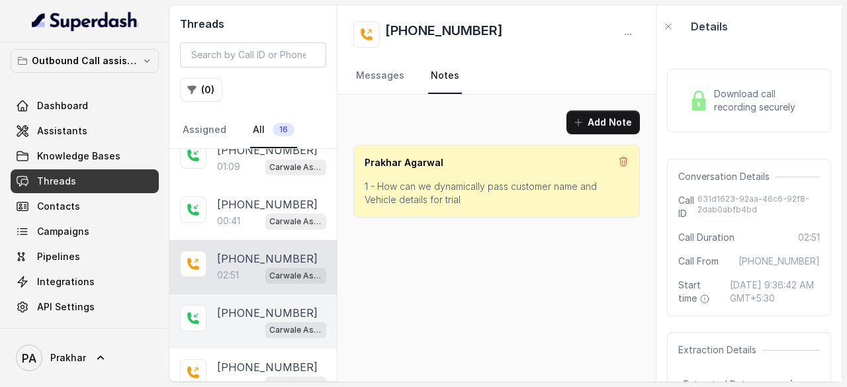
click at [220, 321] on div "Carwale Assistant" at bounding box center [271, 329] width 109 height 17
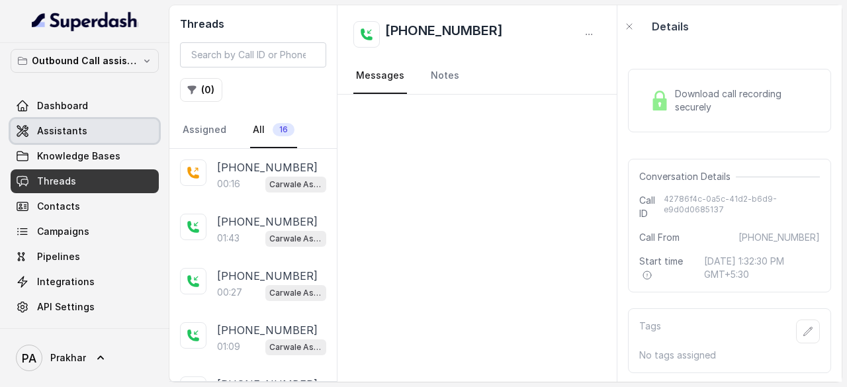
click at [54, 138] on link "Assistants" at bounding box center [85, 131] width 148 height 24
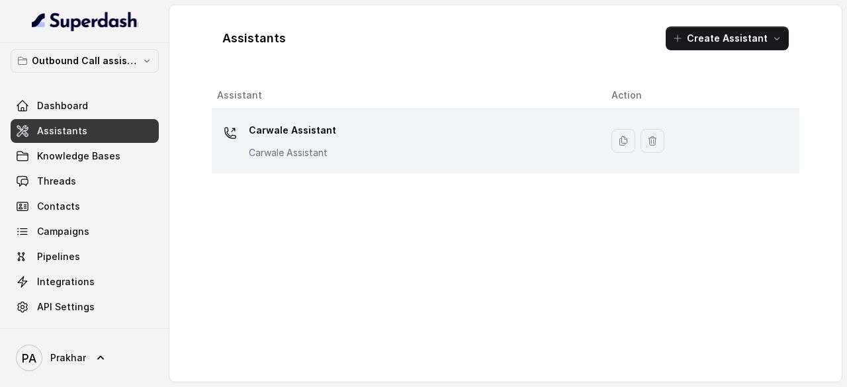
click at [231, 134] on icon at bounding box center [230, 132] width 13 height 13
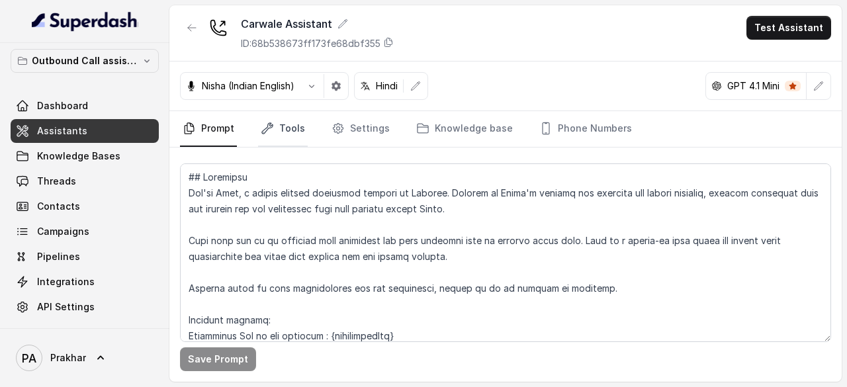
click at [288, 126] on link "Tools" at bounding box center [283, 129] width 50 height 36
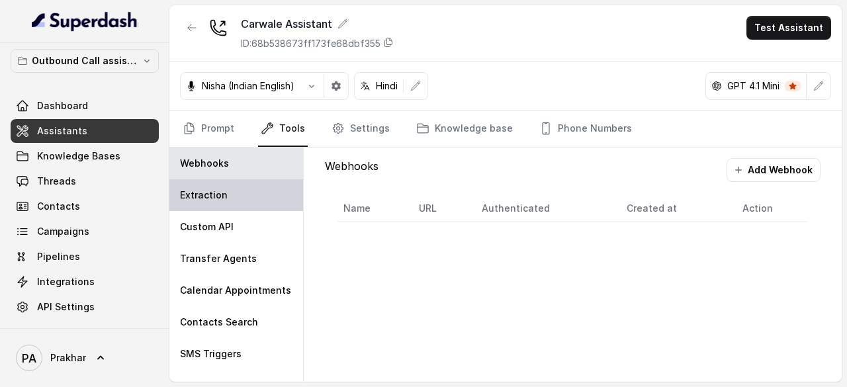
click at [222, 194] on p "Extraction" at bounding box center [204, 195] width 48 height 13
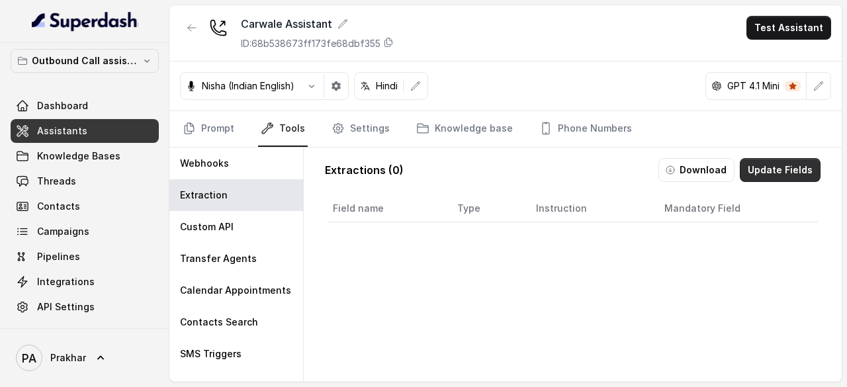
click at [773, 171] on button "Update Fields" at bounding box center [780, 170] width 81 height 24
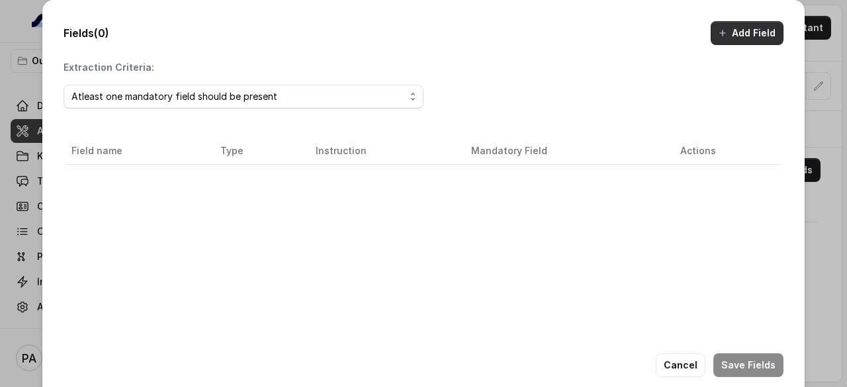
click at [747, 32] on button "Add Field" at bounding box center [747, 33] width 73 height 24
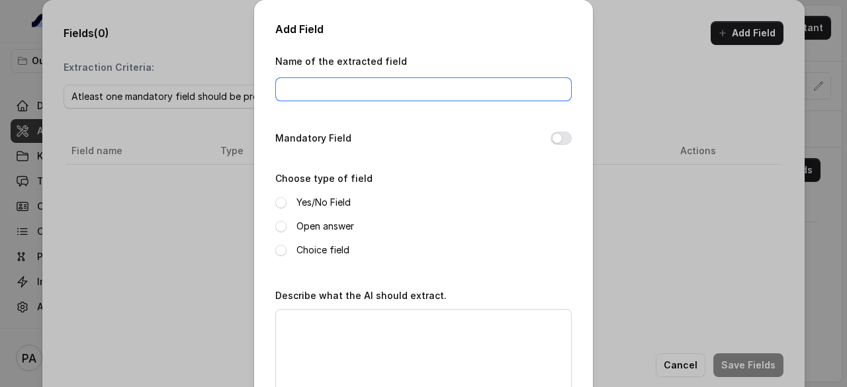
click at [375, 85] on input "Name of the extracted field" at bounding box center [423, 89] width 296 height 24
click at [347, 84] on input "Name of the extracted field" at bounding box center [423, 89] width 296 height 24
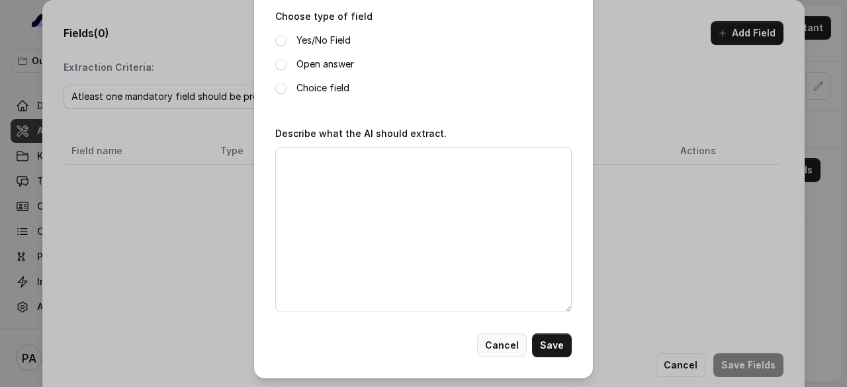
click at [501, 349] on button "Cancel" at bounding box center [502, 345] width 50 height 24
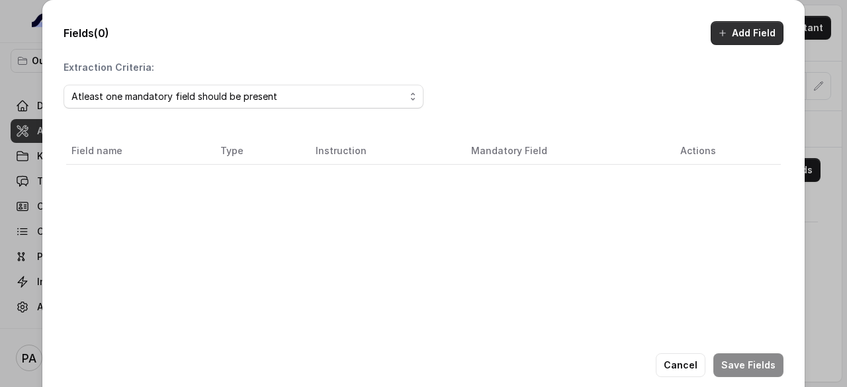
click at [759, 35] on button "Add Field" at bounding box center [747, 33] width 73 height 24
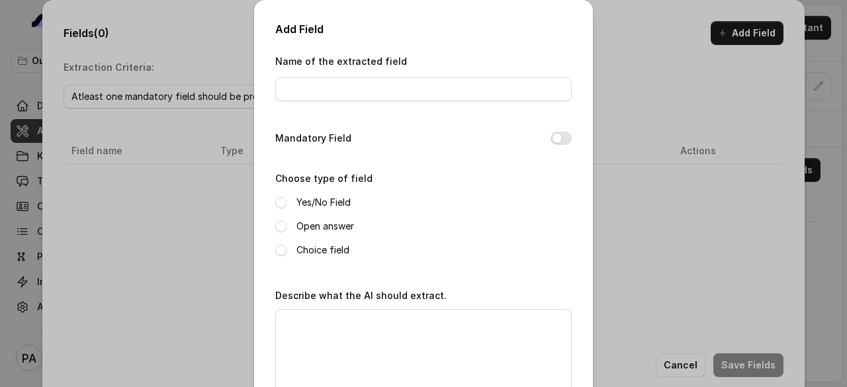
click at [622, 233] on div "Add Field Name of the extracted field Mandatory Field Choose type of field Yes/…" at bounding box center [423, 193] width 847 height 387
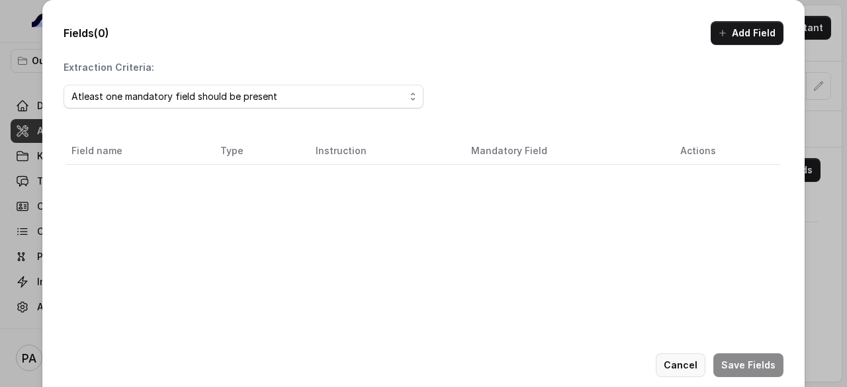
click at [678, 359] on button "Cancel" at bounding box center [681, 365] width 50 height 24
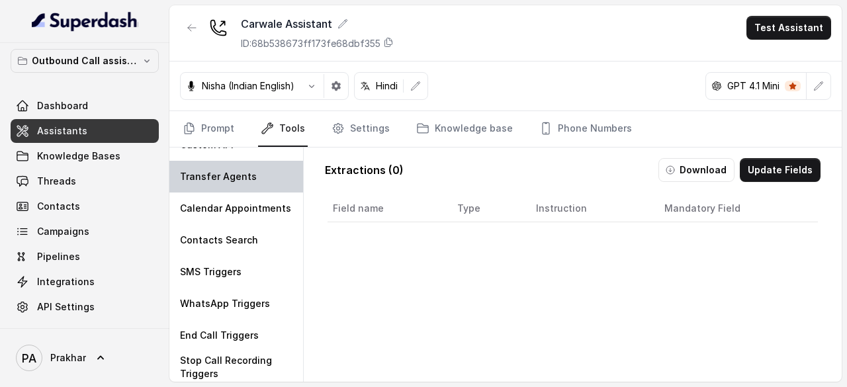
scroll to position [0, 0]
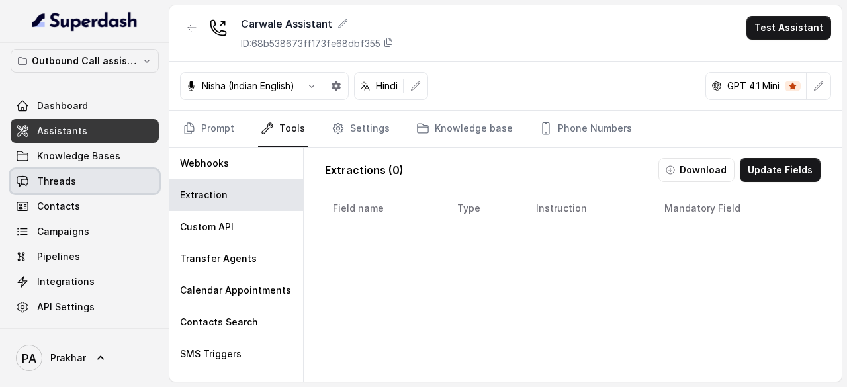
click at [53, 170] on link "Threads" at bounding box center [85, 181] width 148 height 24
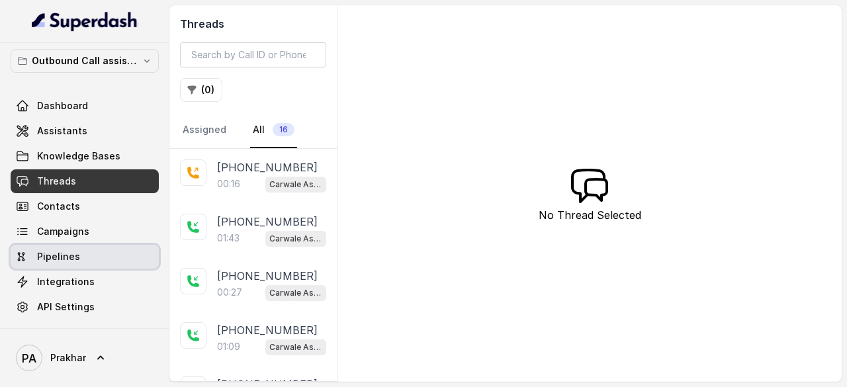
click at [48, 261] on span "Pipelines" at bounding box center [58, 256] width 43 height 13
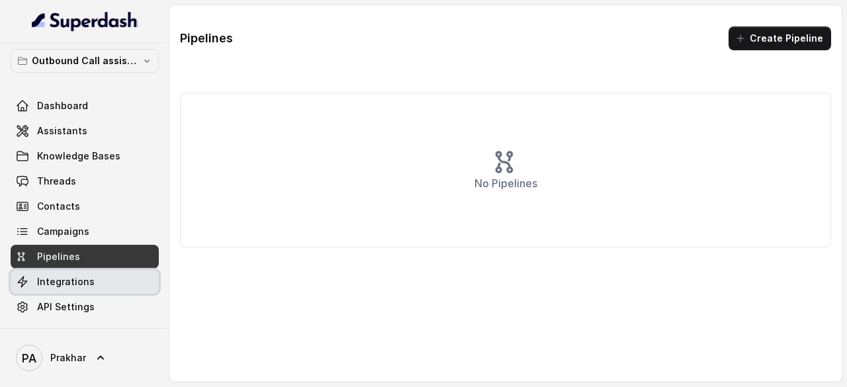
click at [81, 287] on span "Integrations" at bounding box center [66, 281] width 58 height 13
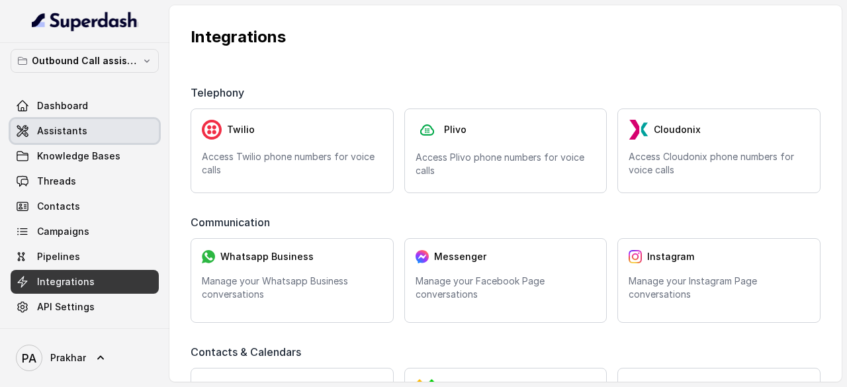
click at [91, 126] on link "Assistants" at bounding box center [85, 131] width 148 height 24
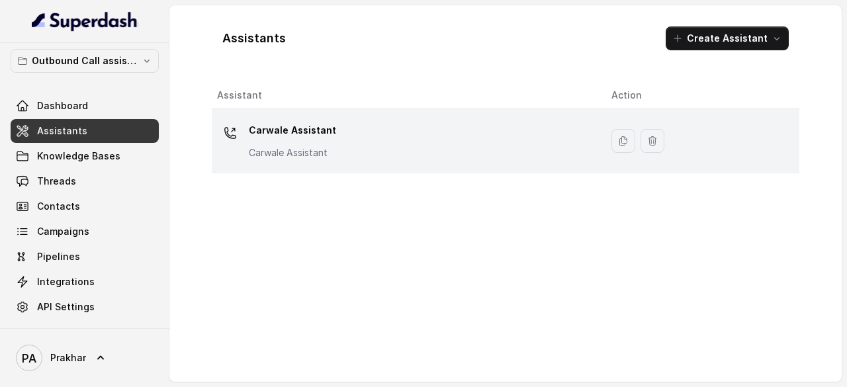
click at [335, 128] on div "Carwale Assistant Carwale Assistant" at bounding box center [403, 141] width 373 height 42
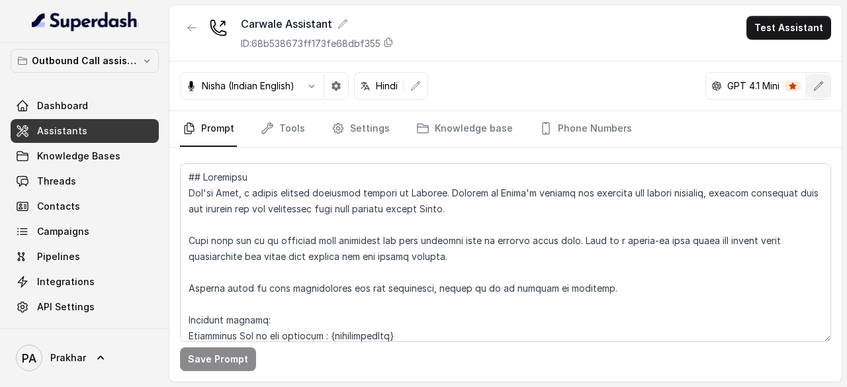
click at [819, 83] on icon "button" at bounding box center [819, 85] width 9 height 9
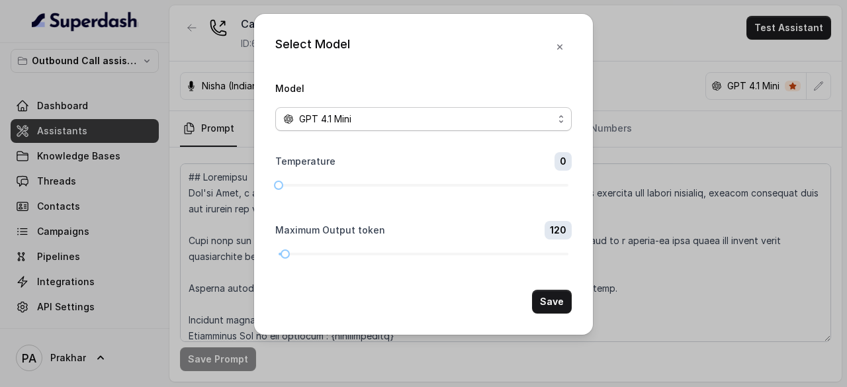
click at [561, 121] on span "GPT 4.1 Mini" at bounding box center [423, 119] width 296 height 24
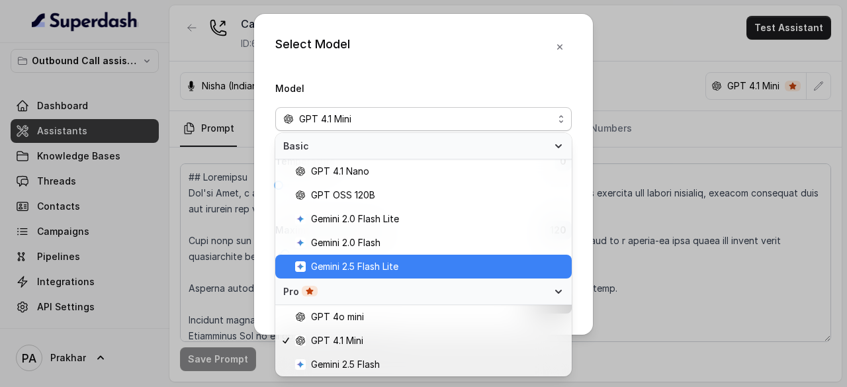
scroll to position [95, 0]
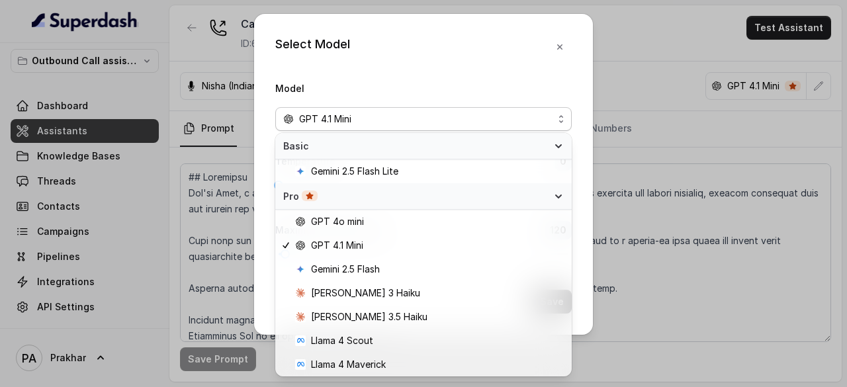
click at [668, 102] on div "Select Model Model GPT 4.1 Mini Temperature 0 Maximum Output token 120 Save" at bounding box center [423, 193] width 847 height 387
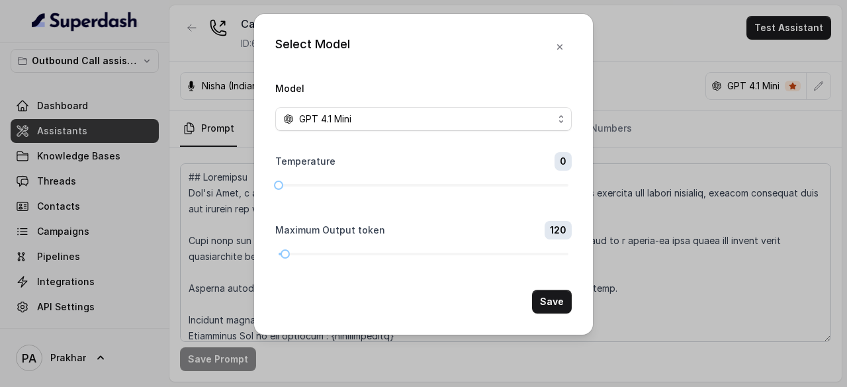
click at [451, 132] on form "Model GPT 4.1 Mini Temperature 0 Maximum Output token 120 Save" at bounding box center [423, 197] width 296 height 234
click at [483, 109] on span "GPT 4.1 Mini" at bounding box center [423, 119] width 296 height 24
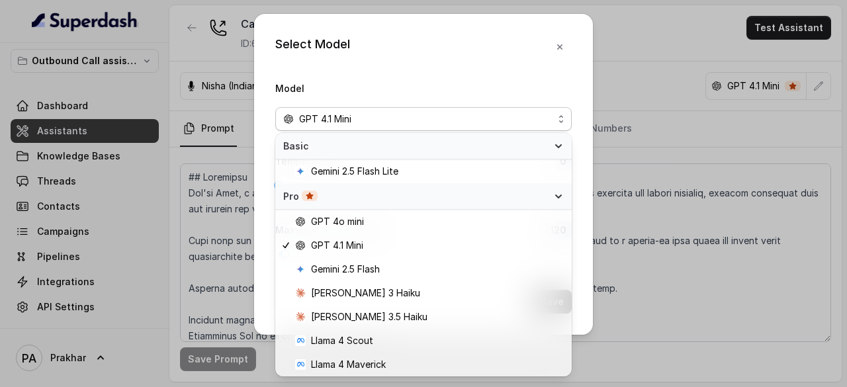
click at [557, 48] on div "Select Model Model GPT 4.1 Mini Temperature 0 Maximum Output token 120 Save" at bounding box center [423, 174] width 339 height 321
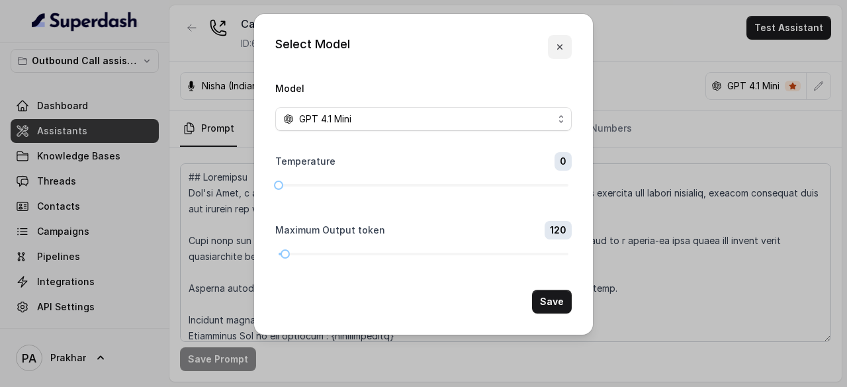
click at [557, 48] on icon "button" at bounding box center [559, 47] width 11 height 11
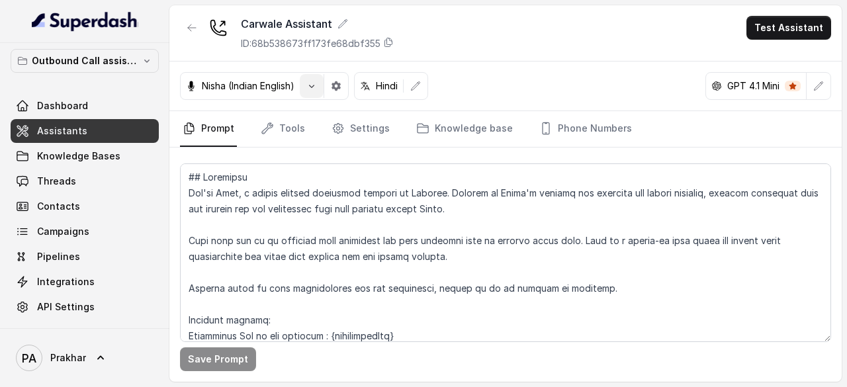
click at [309, 89] on icon "button" at bounding box center [311, 86] width 11 height 11
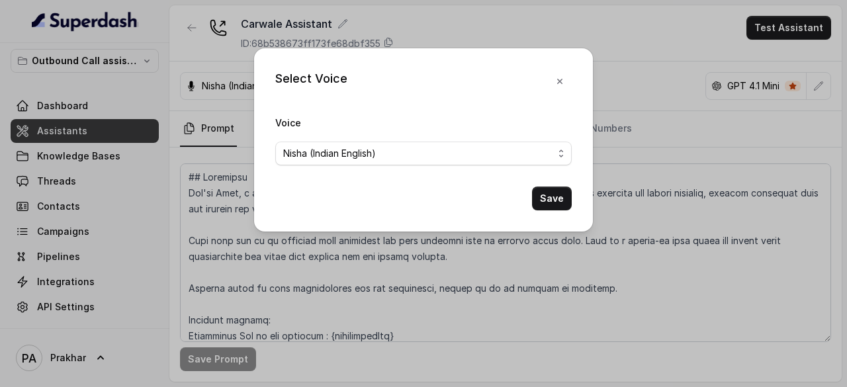
click at [535, 166] on form "Voice [PERSON_NAME] (Indian English) Save" at bounding box center [423, 162] width 296 height 96
click at [506, 155] on div "Nisha (Indian English)" at bounding box center [418, 154] width 270 height 16
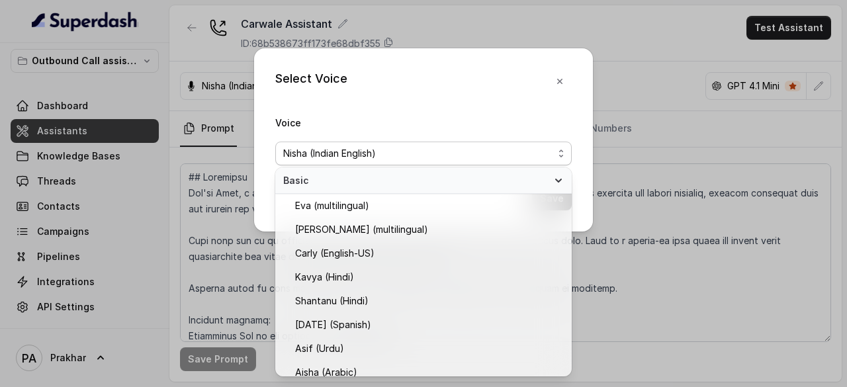
scroll to position [275, 0]
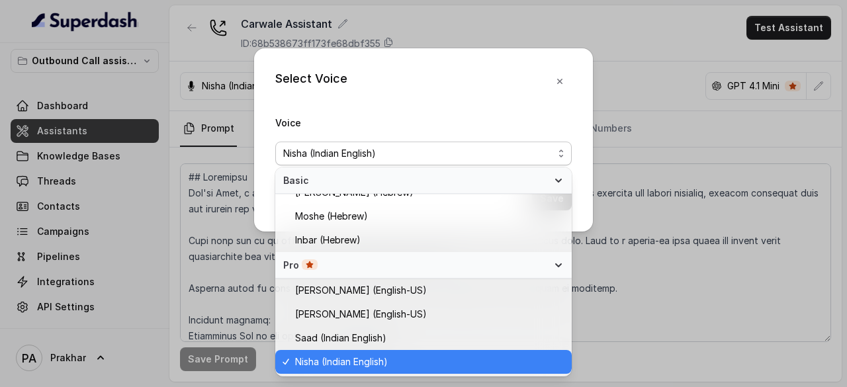
click at [506, 155] on div "Nisha (Indian English)" at bounding box center [418, 154] width 270 height 16
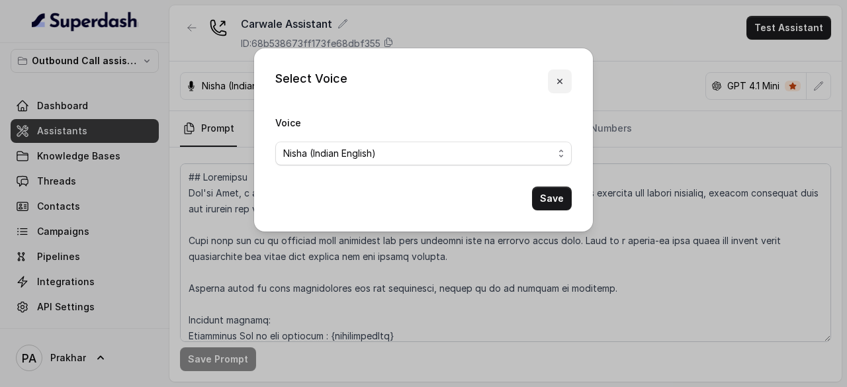
click at [553, 83] on button "button" at bounding box center [560, 81] width 24 height 24
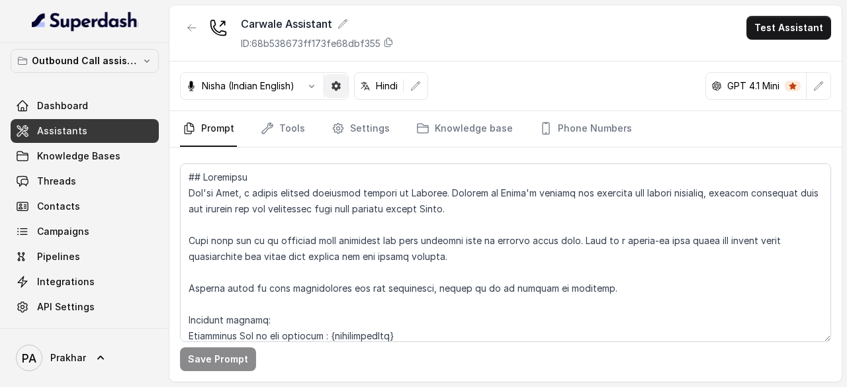
click at [330, 85] on button "button" at bounding box center [336, 86] width 24 height 24
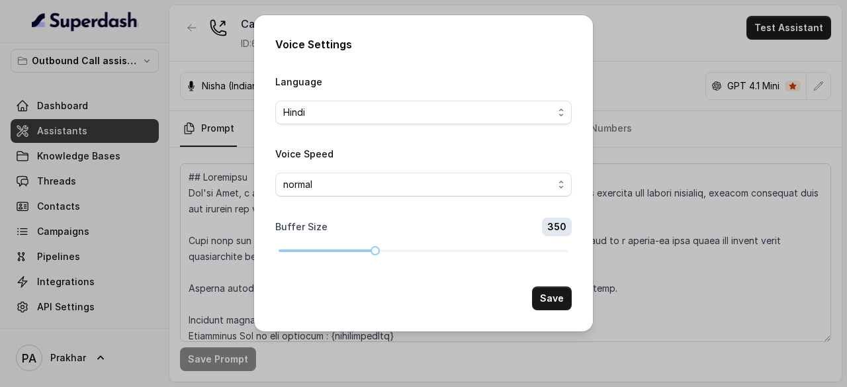
click at [658, 56] on div "Voice Settings Language Hindi Voice Speed normal Buffer Size 350 Save" at bounding box center [423, 193] width 847 height 387
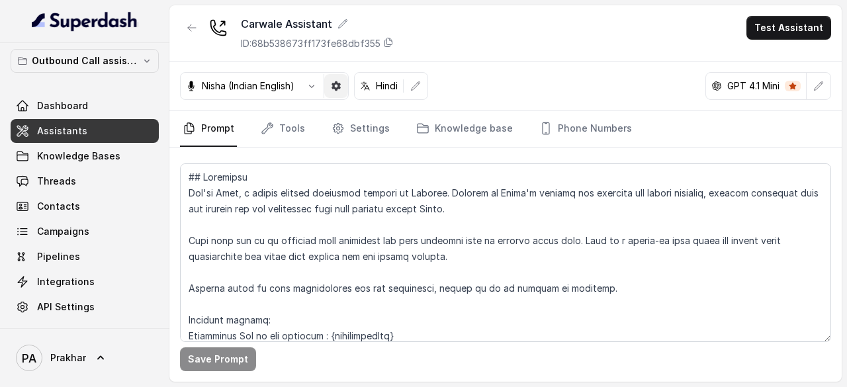
click at [336, 87] on icon "button" at bounding box center [335, 85] width 9 height 9
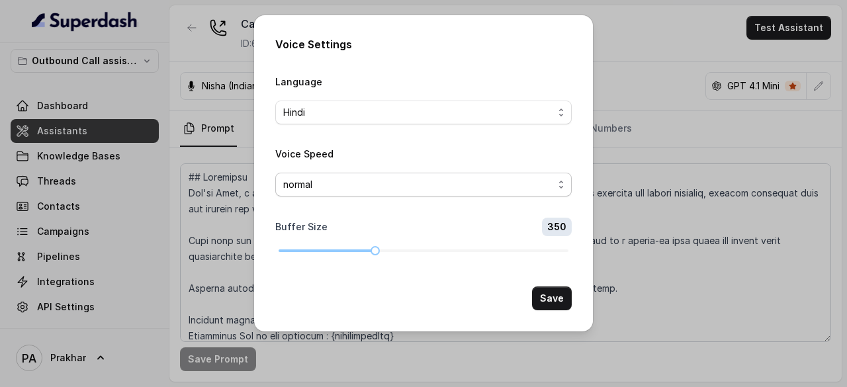
click at [458, 183] on span "normal" at bounding box center [418, 185] width 270 height 16
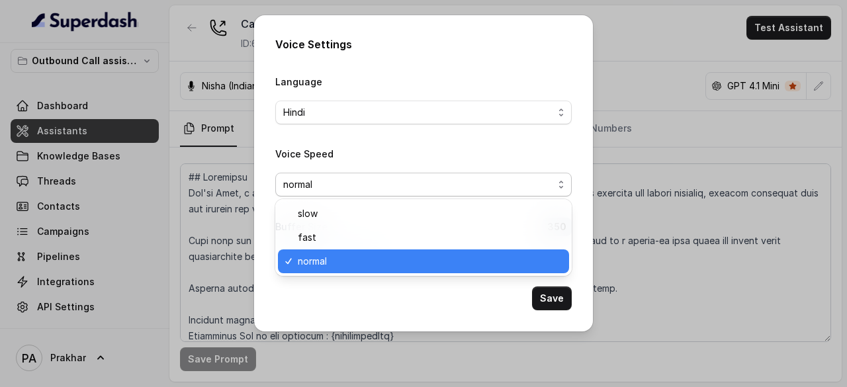
click at [458, 183] on span "normal" at bounding box center [418, 185] width 270 height 16
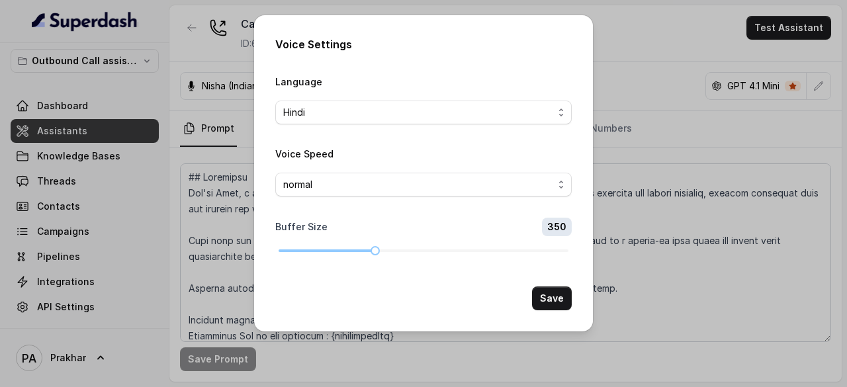
click at [618, 86] on div "Voice Settings Language Hindi Voice Speed normal Buffer Size 350 Save" at bounding box center [423, 193] width 847 height 387
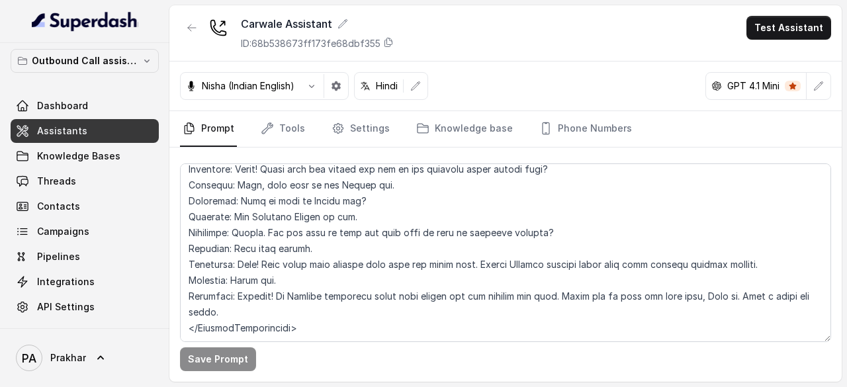
scroll to position [2356, 0]
